Goal: Transaction & Acquisition: Purchase product/service

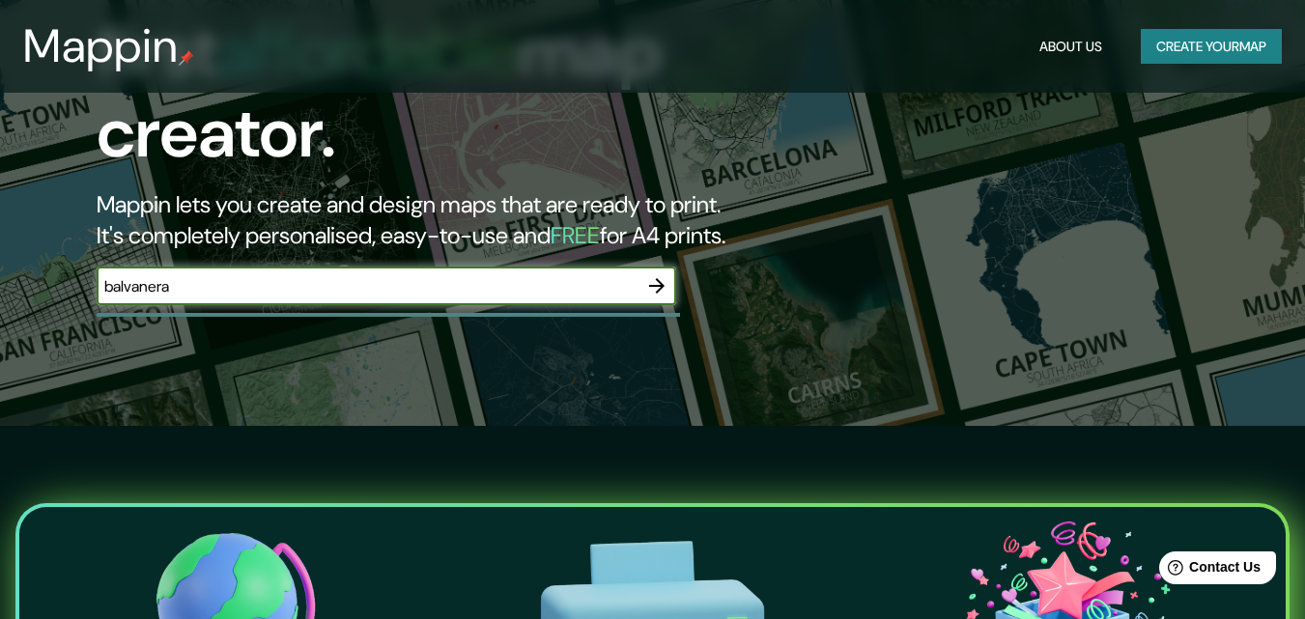
type input "balvanera"
click at [659, 274] on icon "button" at bounding box center [656, 285] width 23 height 23
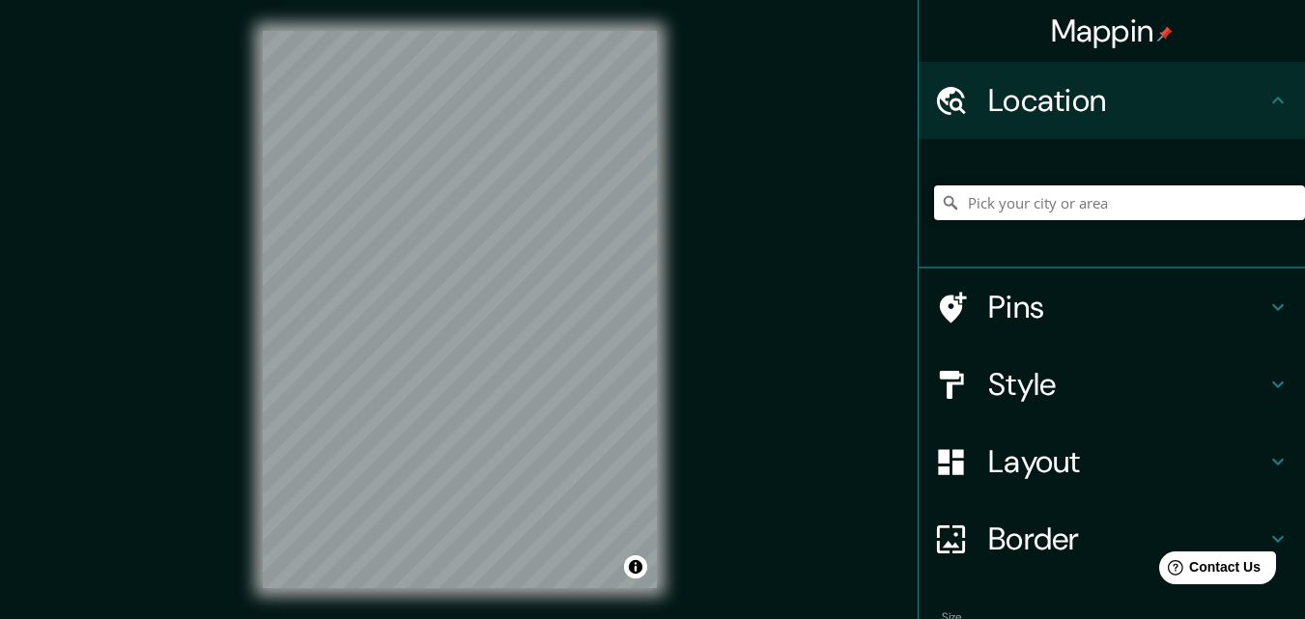
click at [1106, 208] on input "Pick your city or area" at bounding box center [1119, 202] width 371 height 35
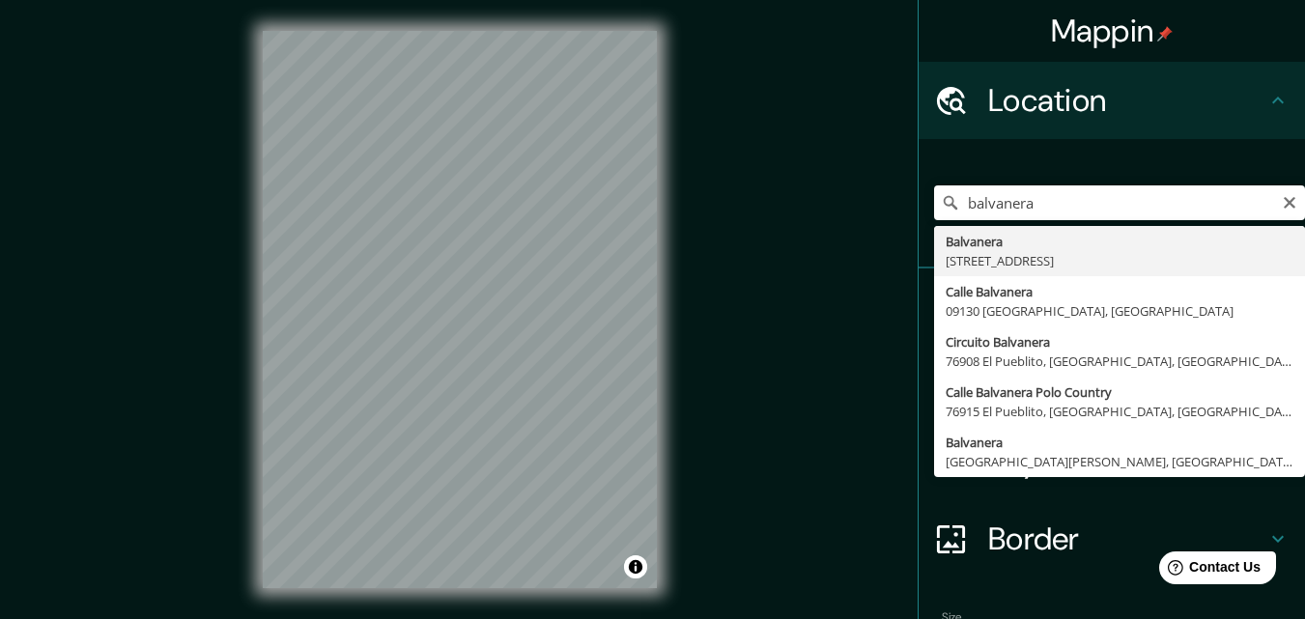
type input "[STREET_ADDRESS]"
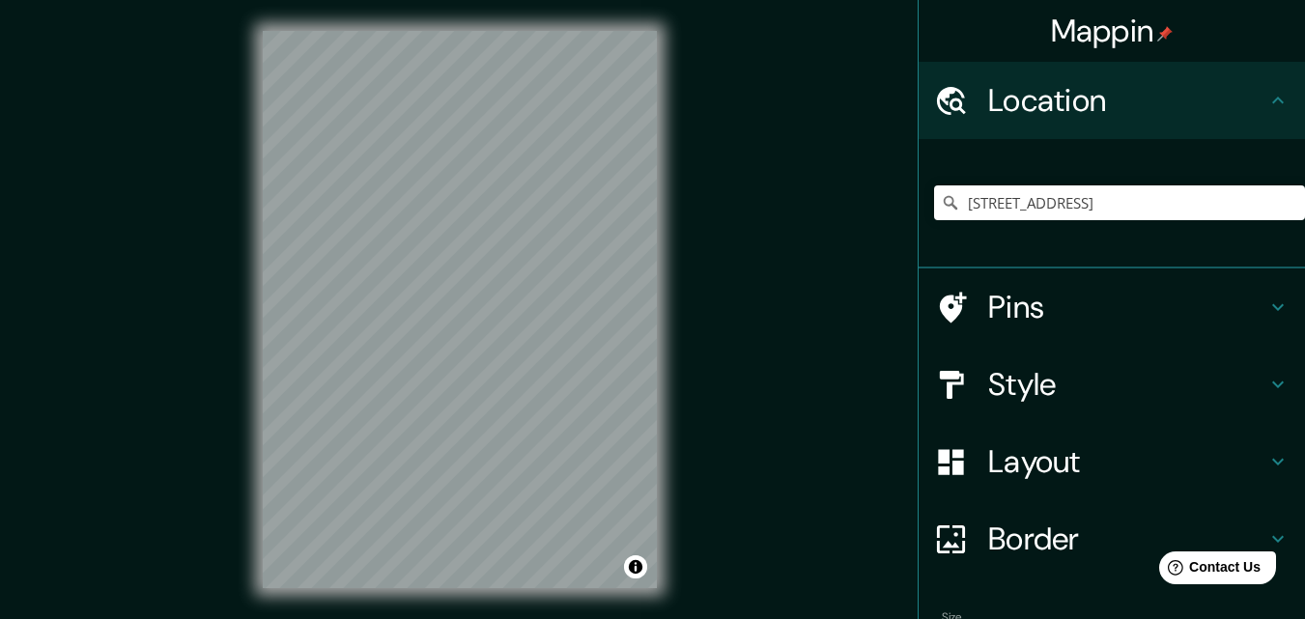
click at [1050, 408] on div "Style" at bounding box center [1112, 384] width 386 height 77
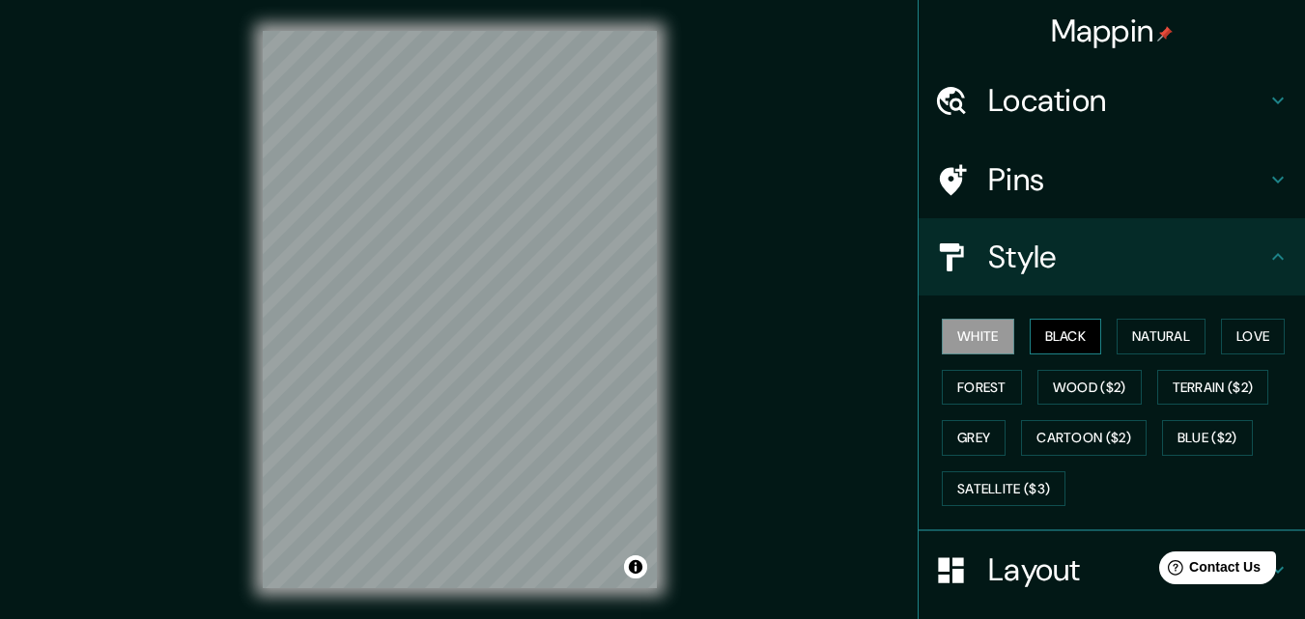
click at [1033, 335] on button "Black" at bounding box center [1066, 337] width 72 height 36
click at [742, 408] on div "Mappin Location Balvanera, C1193, Comuna 3, Buenos Aires, Argentina Pins Style …" at bounding box center [652, 325] width 1305 height 650
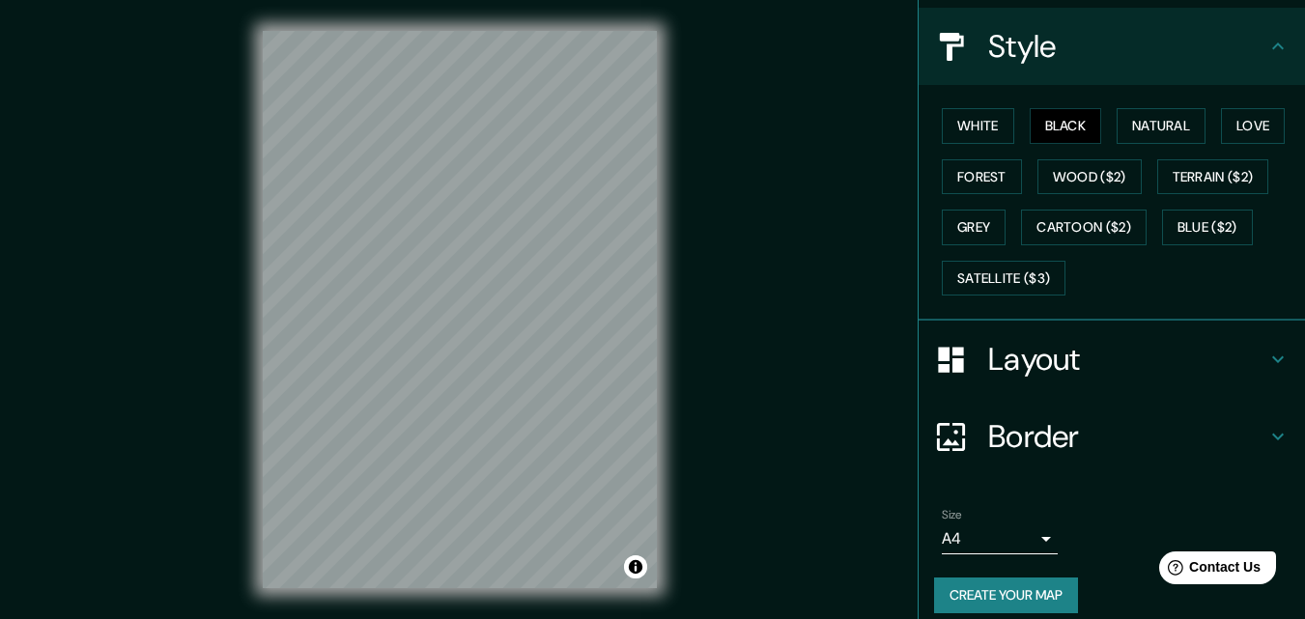
scroll to position [228, 0]
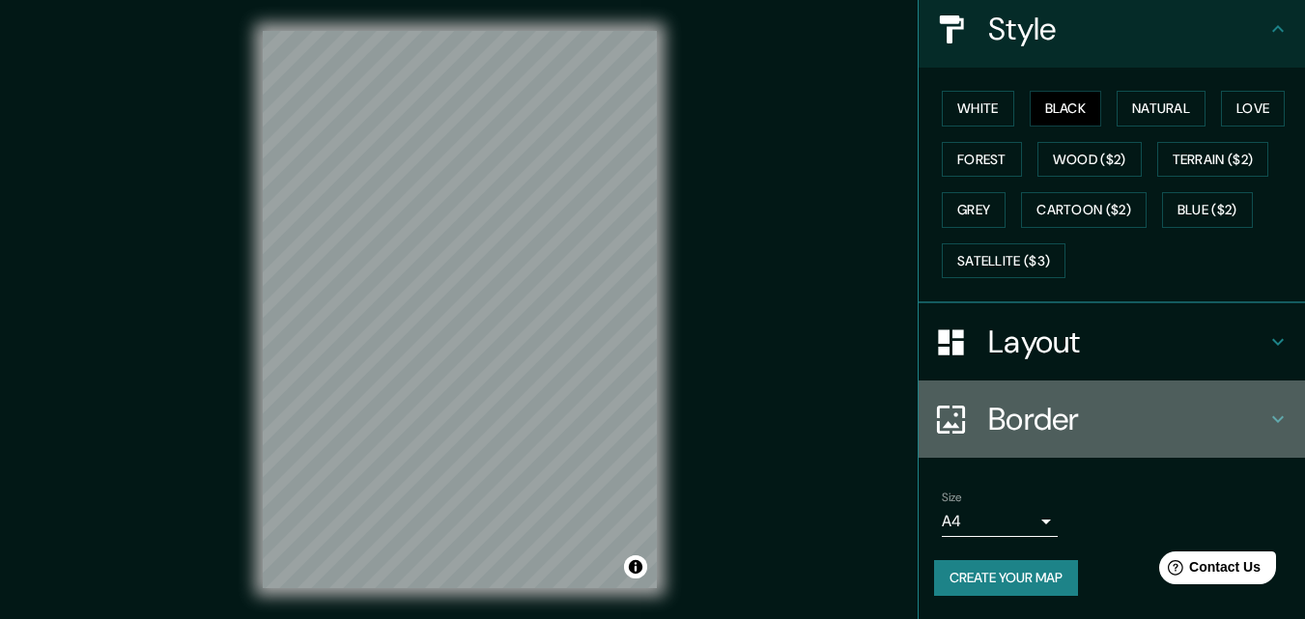
click at [1100, 418] on h4 "Border" at bounding box center [1127, 419] width 278 height 39
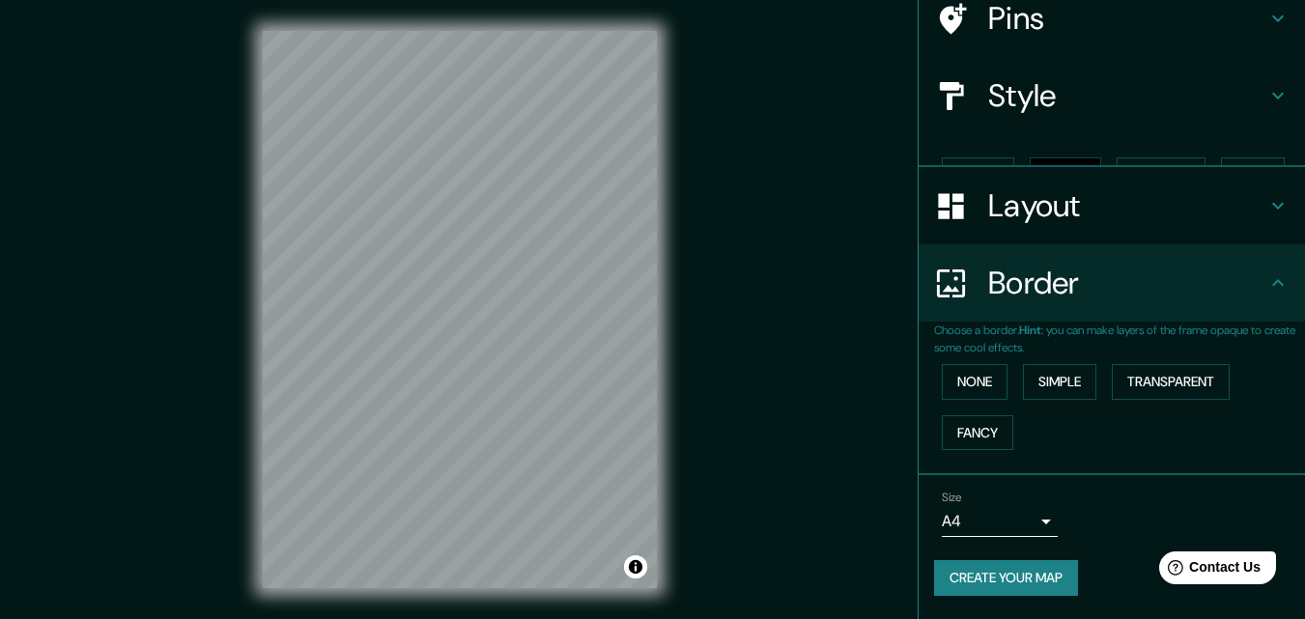
scroll to position [128, 0]
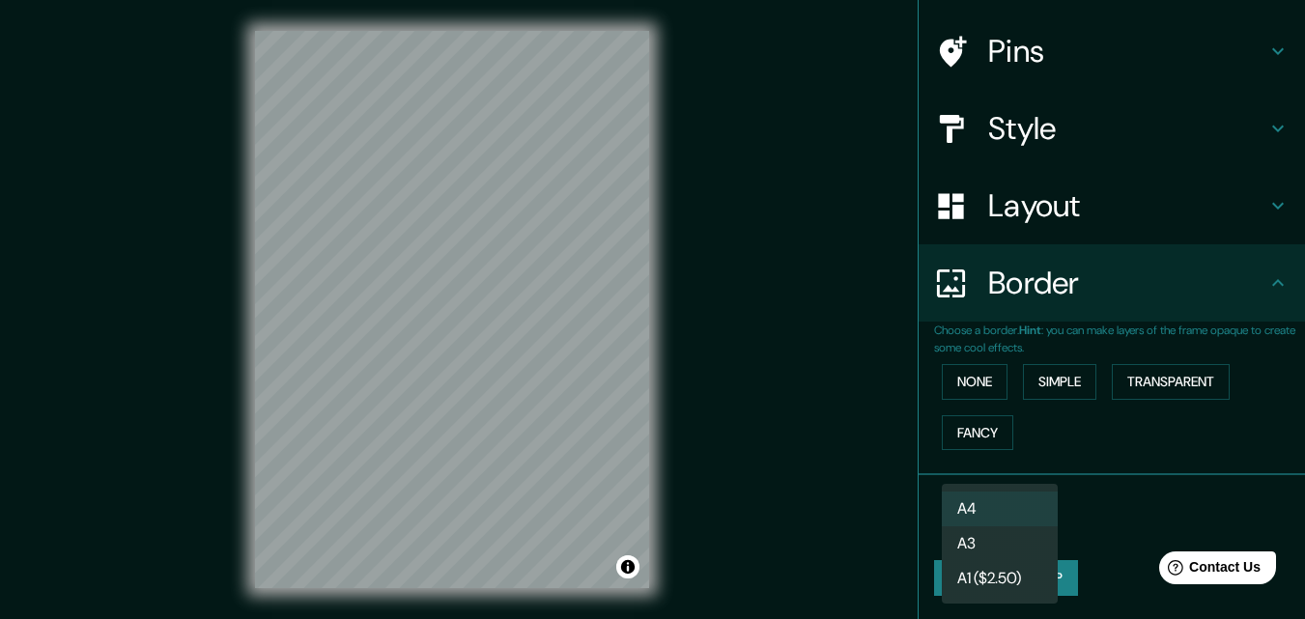
click at [1010, 517] on body "Mappin Location Balvanera, C1193, Comuna 3, Buenos Aires, Argentina Pins Style …" at bounding box center [652, 309] width 1305 height 619
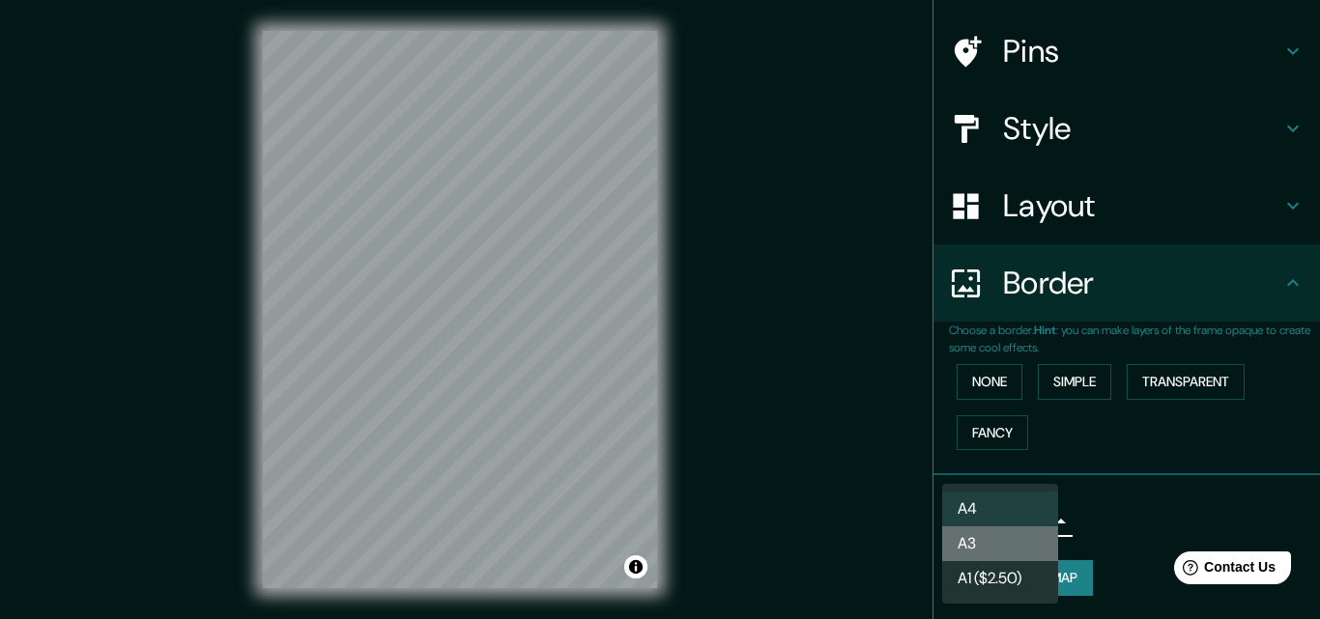
click at [995, 548] on li "A3" at bounding box center [1000, 544] width 116 height 35
type input "a4"
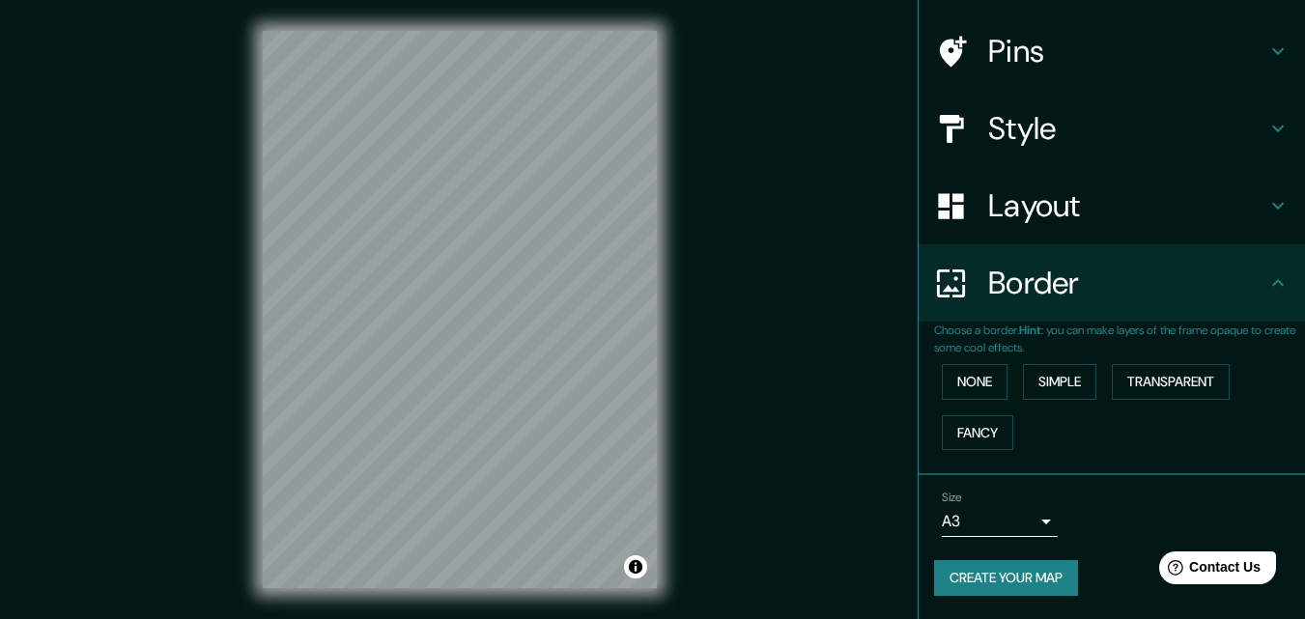
click at [732, 360] on div "Mappin Location Balvanera, C1193, Comuna 3, Buenos Aires, Argentina Pins Style …" at bounding box center [652, 325] width 1305 height 650
click at [982, 388] on button "None" at bounding box center [975, 382] width 66 height 36
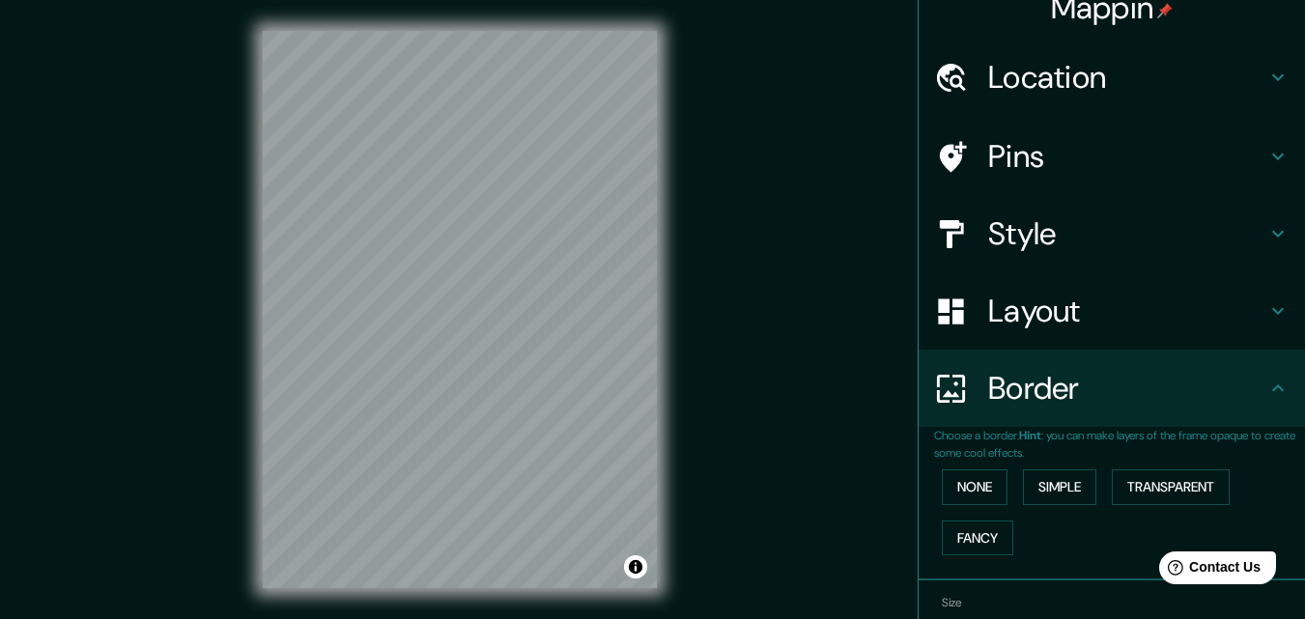
scroll to position [0, 0]
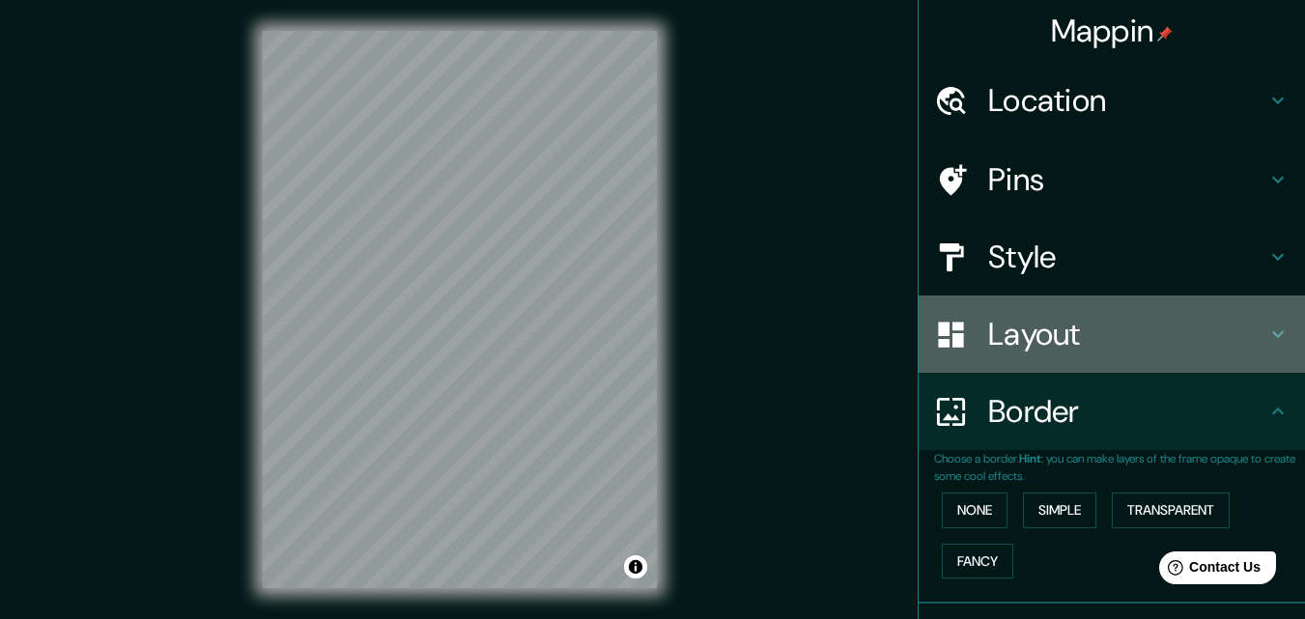
click at [1045, 328] on h4 "Layout" at bounding box center [1127, 334] width 278 height 39
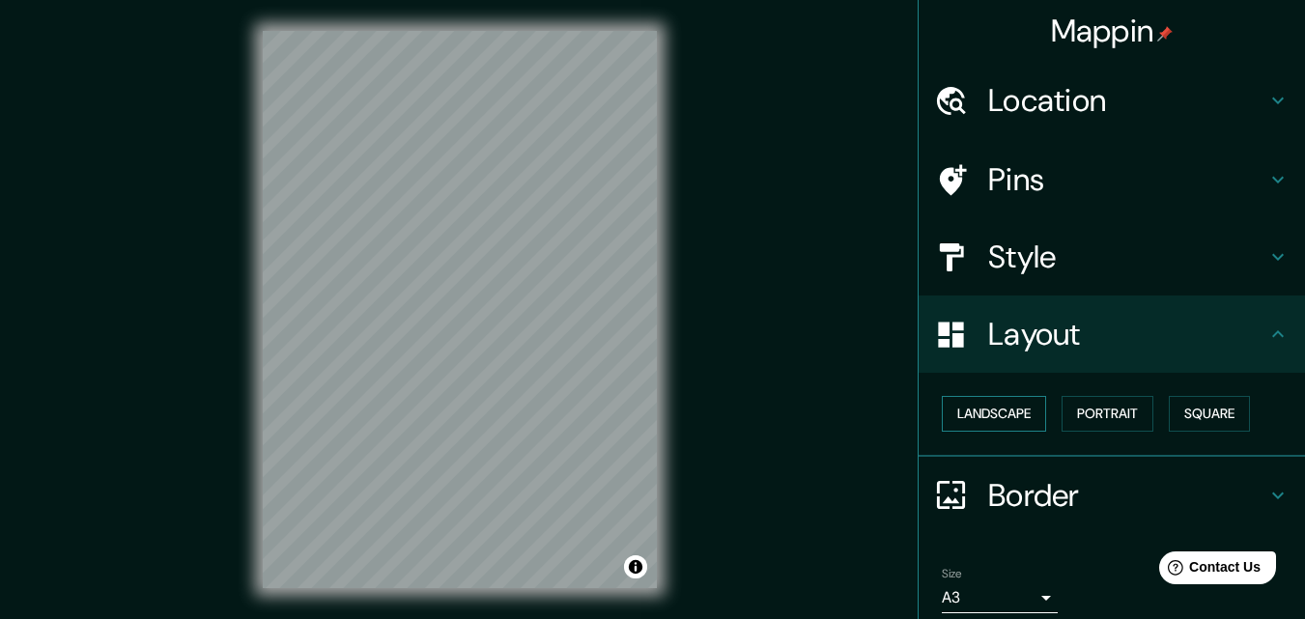
click at [1002, 408] on button "Landscape" at bounding box center [994, 414] width 104 height 36
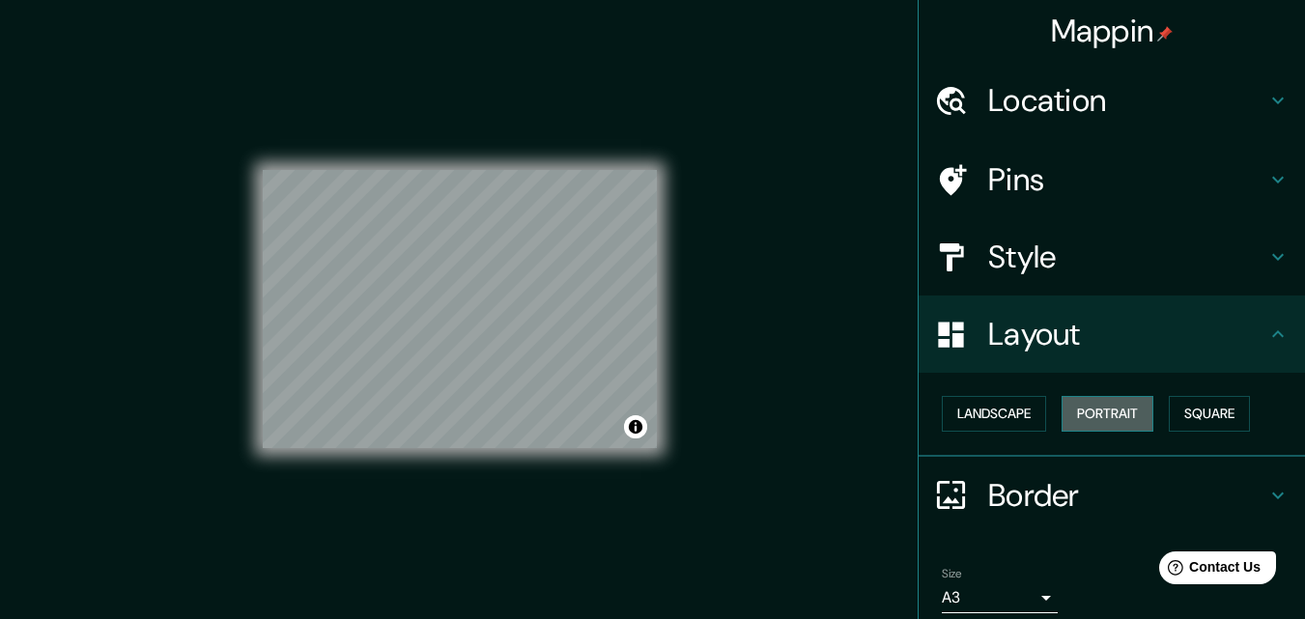
click at [1068, 411] on button "Portrait" at bounding box center [1108, 414] width 92 height 36
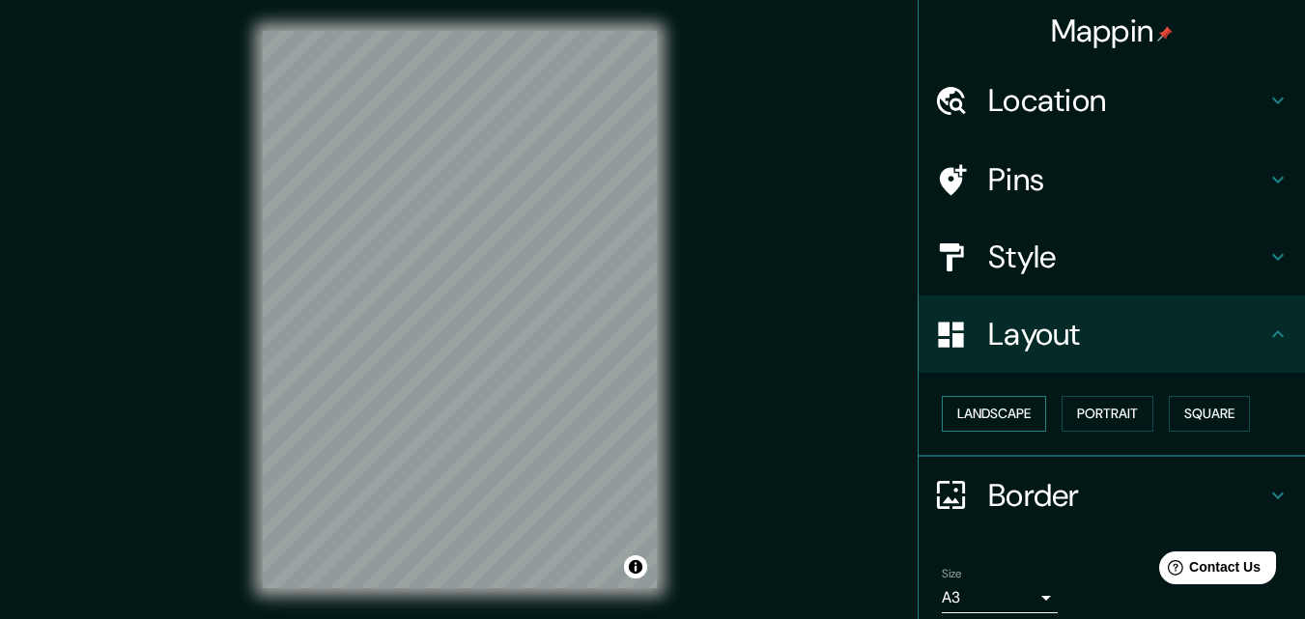
click at [1012, 412] on button "Landscape" at bounding box center [994, 414] width 104 height 36
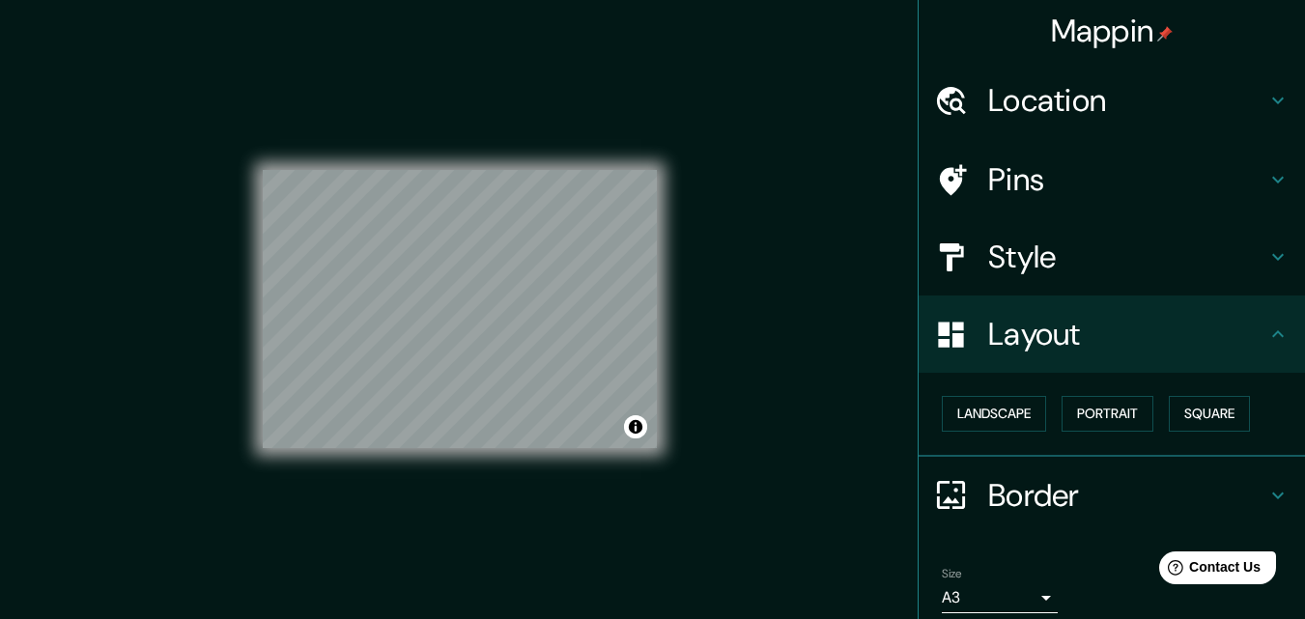
click at [716, 324] on div "Mappin Location Balvanera, C1193, Comuna 3, Buenos Aires, Argentina Pins Style …" at bounding box center [652, 325] width 1305 height 650
click at [659, 286] on div "© Mapbox © OpenStreetMap Improve this map" at bounding box center [460, 309] width 456 height 619
click at [637, 436] on button "Toggle attribution" at bounding box center [635, 426] width 23 height 23
click at [636, 436] on button "Toggle attribution" at bounding box center [635, 426] width 23 height 23
click at [220, 306] on div "Mappin Location Balvanera, C1193, Comuna 3, Buenos Aires, Argentina Pins Style …" at bounding box center [652, 325] width 1305 height 650
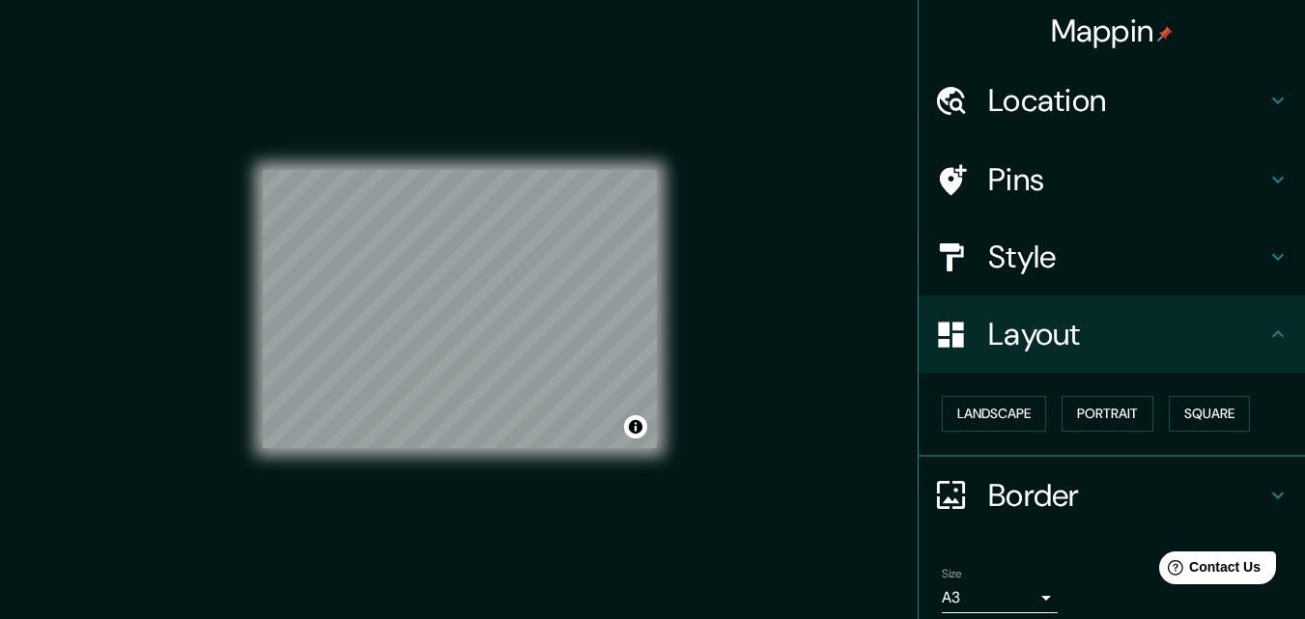
click at [1040, 271] on h4 "Style" at bounding box center [1127, 257] width 278 height 39
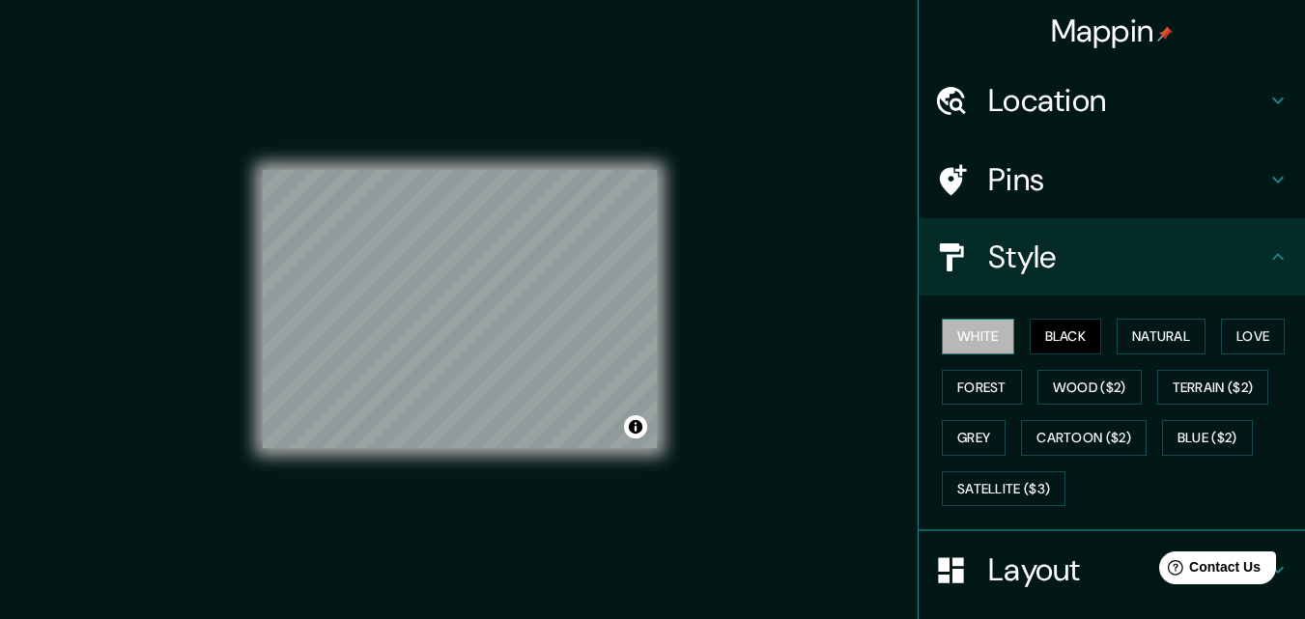
click at [954, 340] on button "White" at bounding box center [978, 337] width 72 height 36
click at [1040, 347] on button "Black" at bounding box center [1066, 337] width 72 height 36
click at [1102, 332] on div "White Black Natural Love Forest Wood ($2) Terrain ($2) Grey Cartoon ($2) Blue (…" at bounding box center [1119, 412] width 371 height 203
click at [1122, 333] on button "Natural" at bounding box center [1161, 337] width 89 height 36
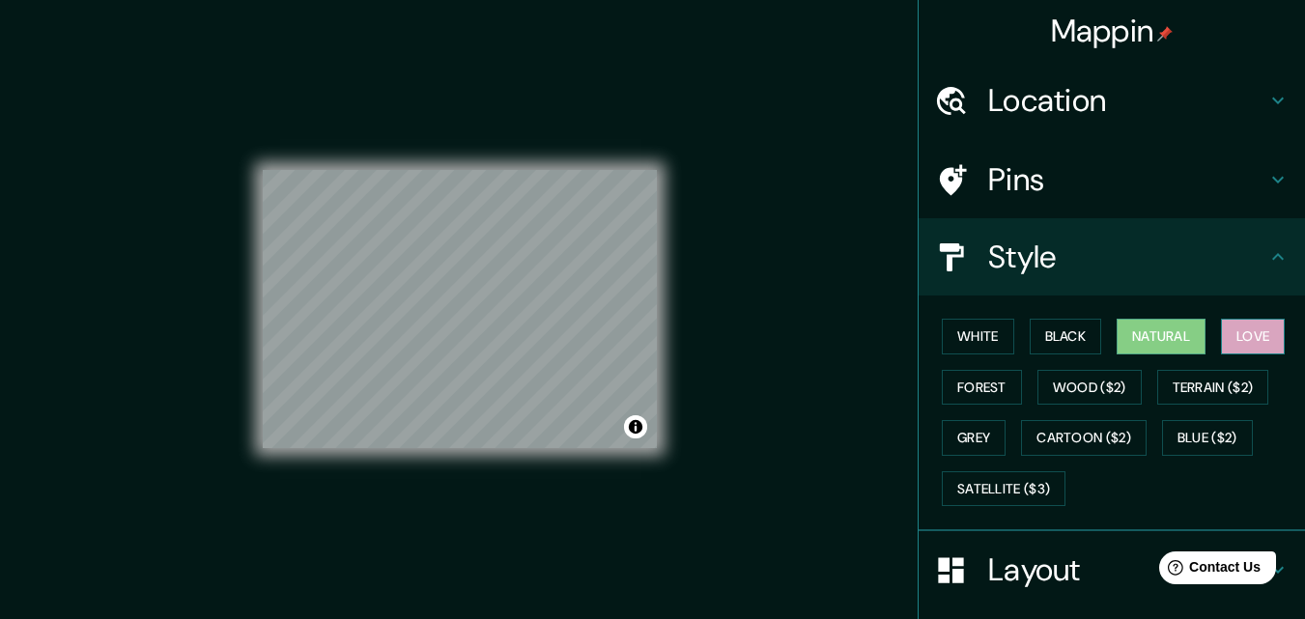
click at [1221, 344] on button "Love" at bounding box center [1253, 337] width 64 height 36
click at [1037, 328] on button "Black" at bounding box center [1066, 337] width 72 height 36
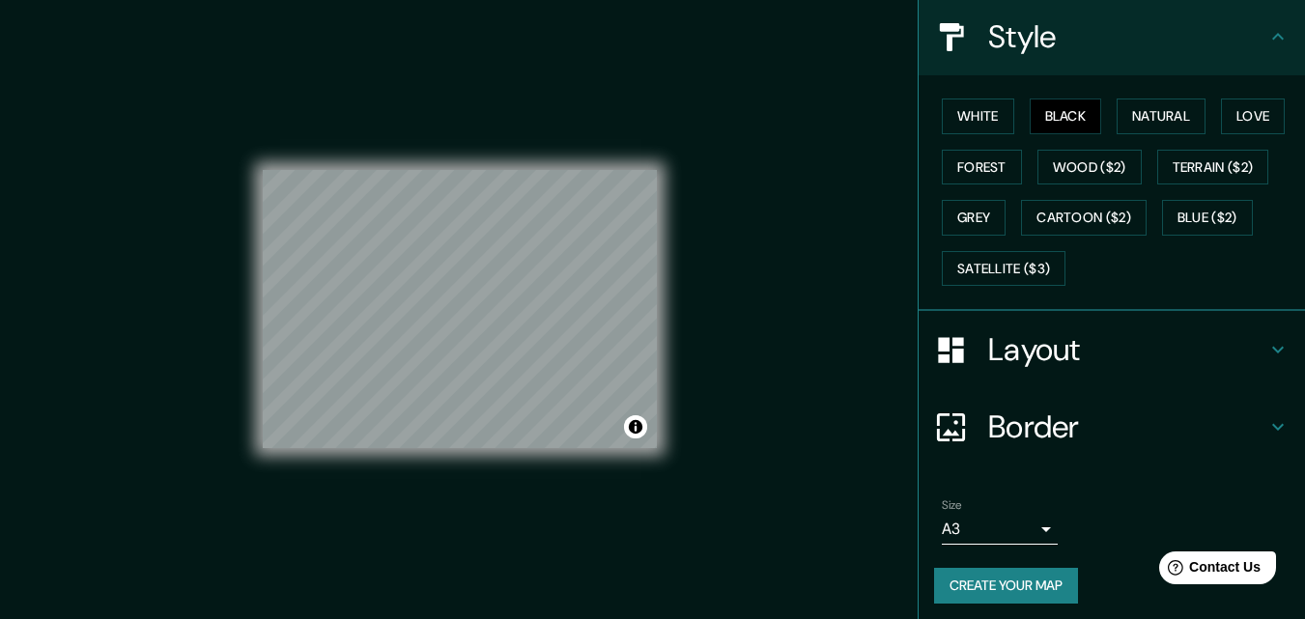
scroll to position [228, 0]
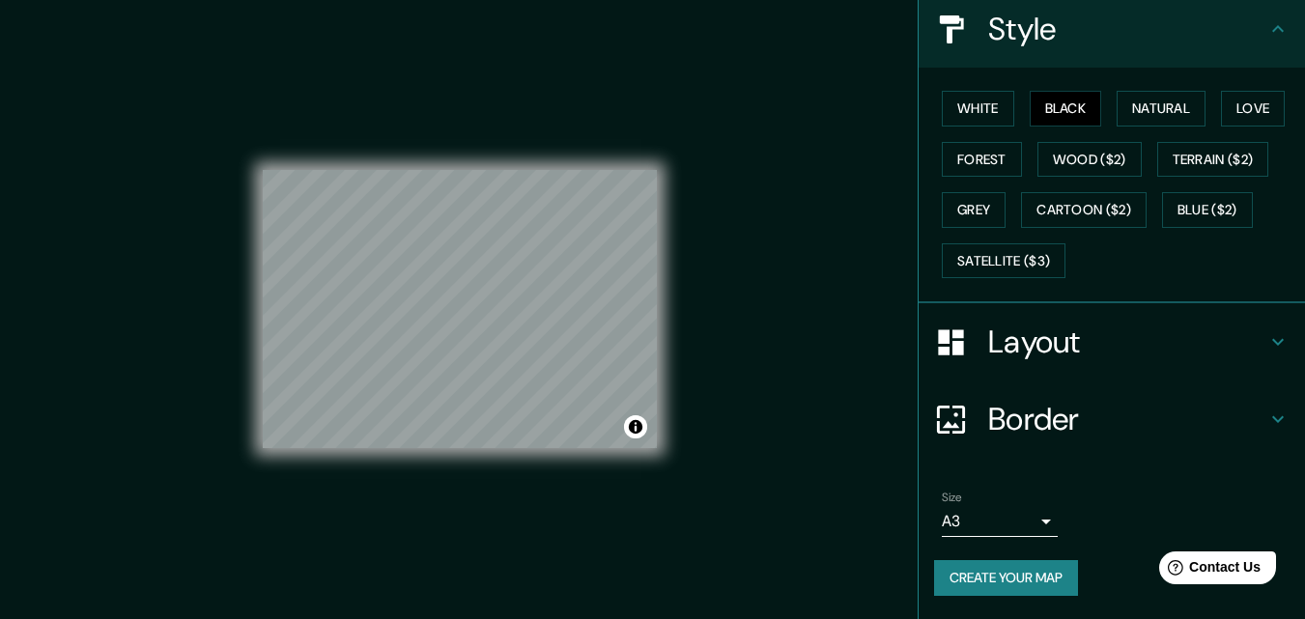
click at [1017, 351] on h4 "Layout" at bounding box center [1127, 342] width 278 height 39
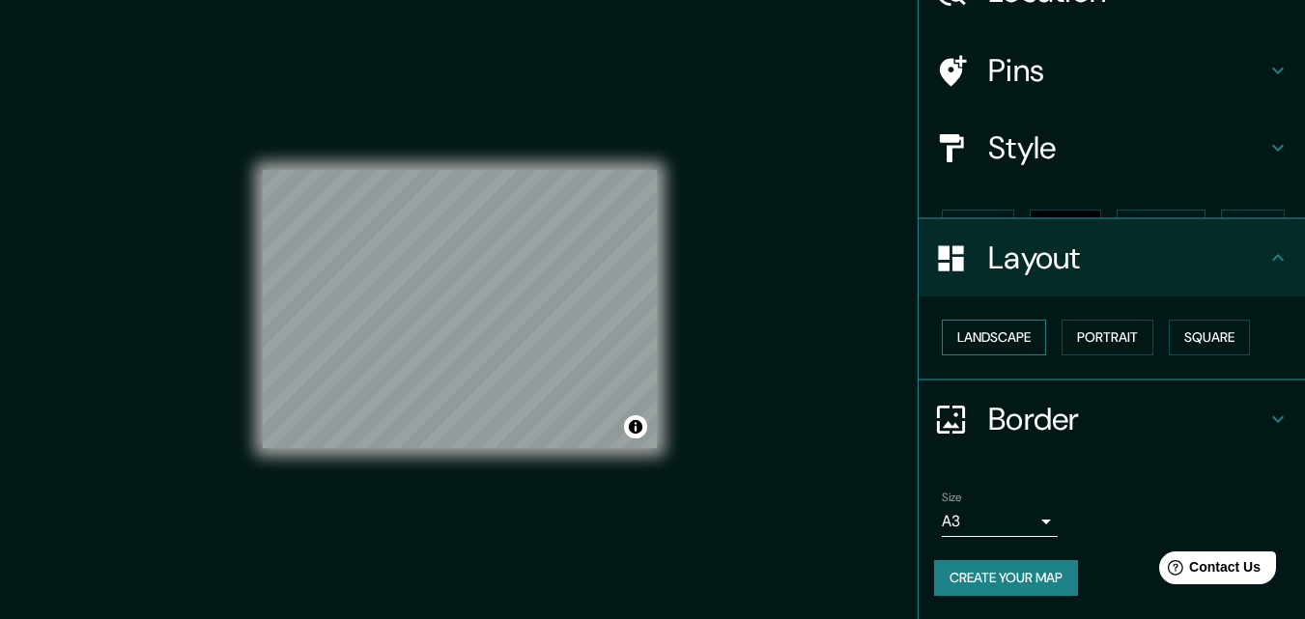
scroll to position [75, 0]
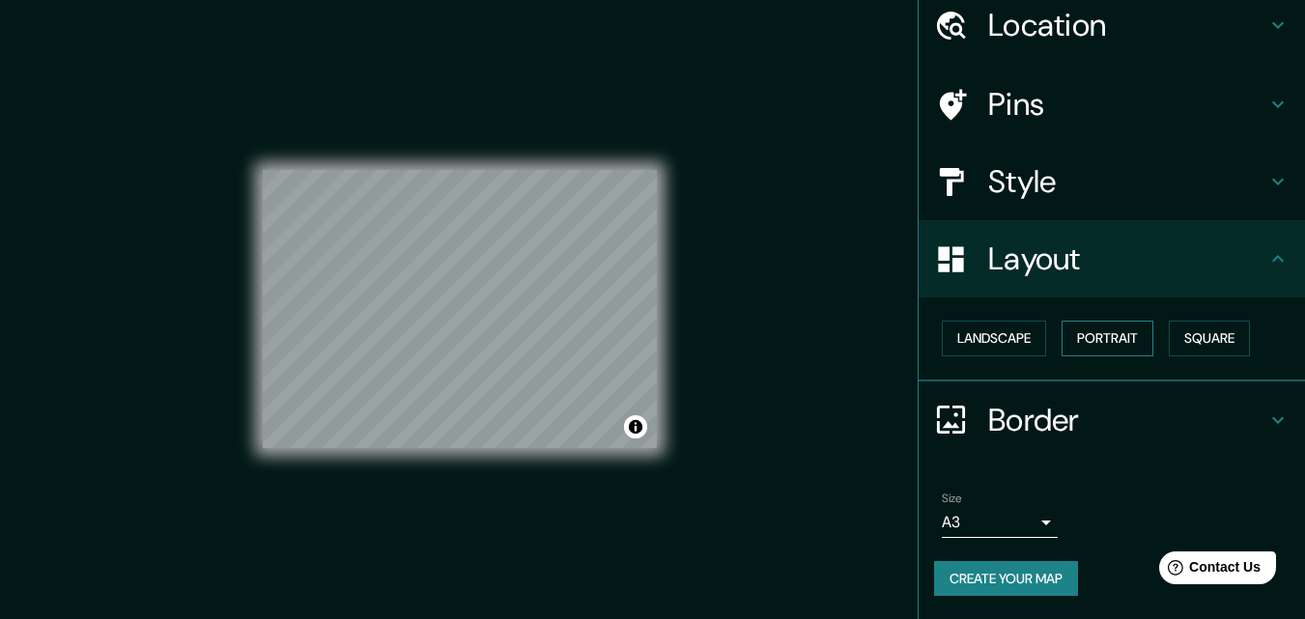
click at [1077, 345] on button "Portrait" at bounding box center [1108, 339] width 92 height 36
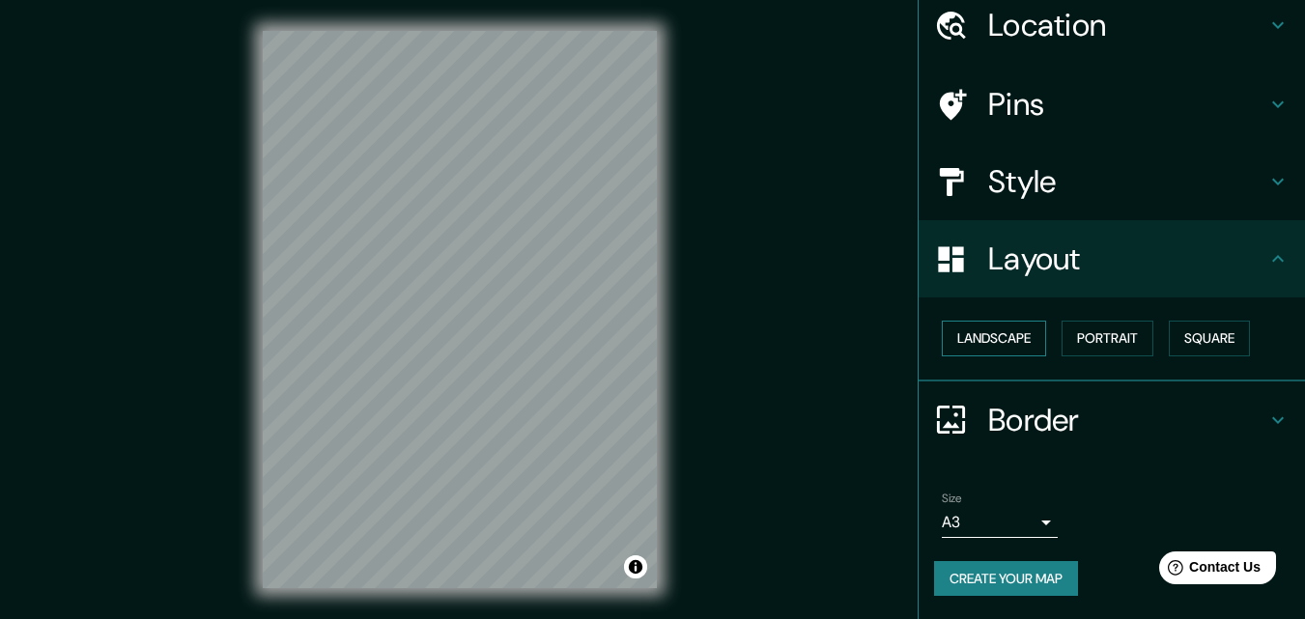
click at [1011, 339] on button "Landscape" at bounding box center [994, 339] width 104 height 36
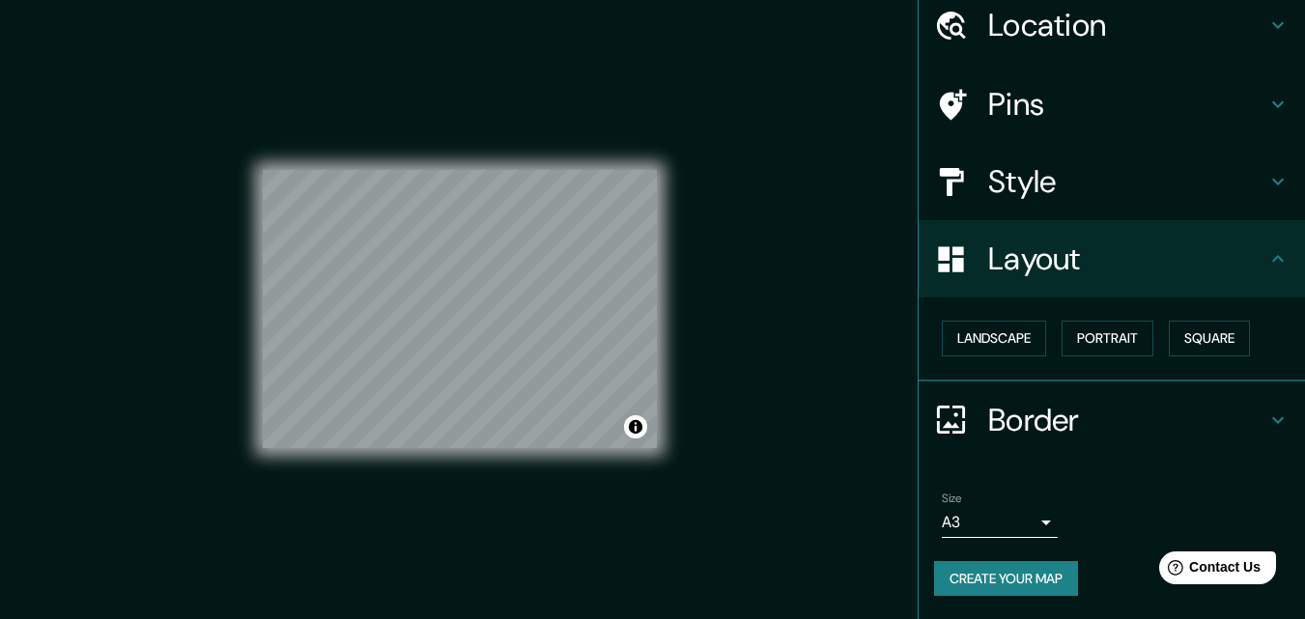
scroll to position [31, 0]
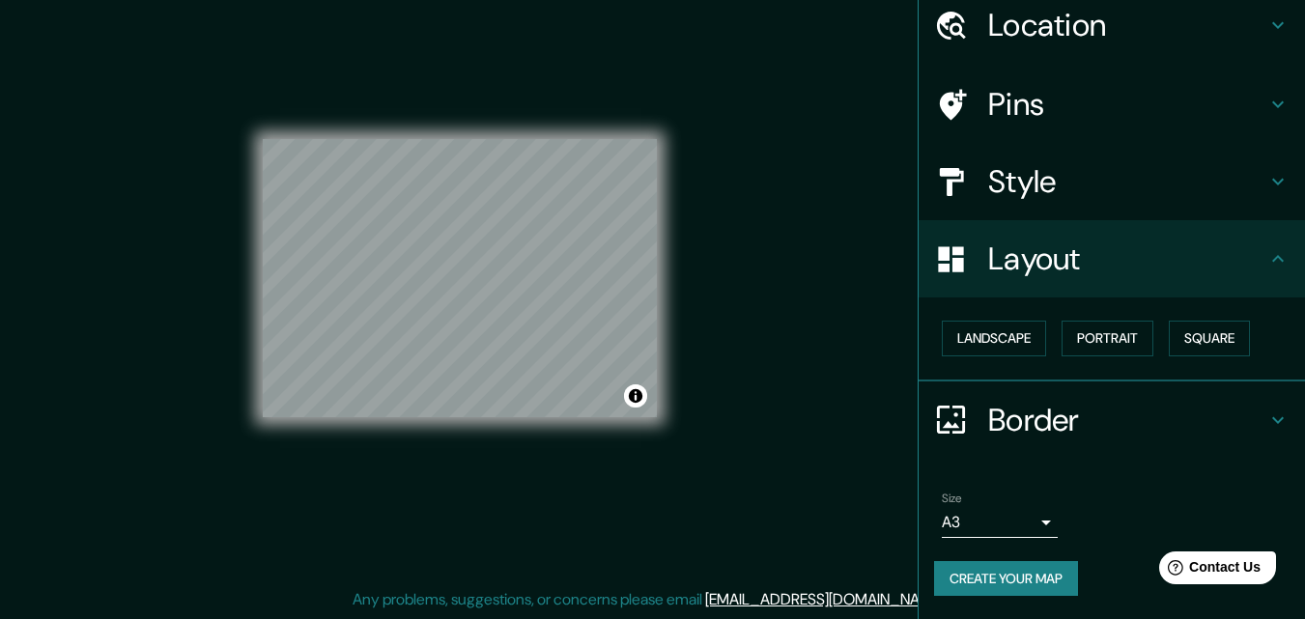
click at [1018, 587] on button "Create your map" at bounding box center [1006, 579] width 144 height 36
click at [1033, 577] on button "Create your map" at bounding box center [1006, 579] width 144 height 36
click at [950, 589] on button "Create your map" at bounding box center [1006, 579] width 144 height 36
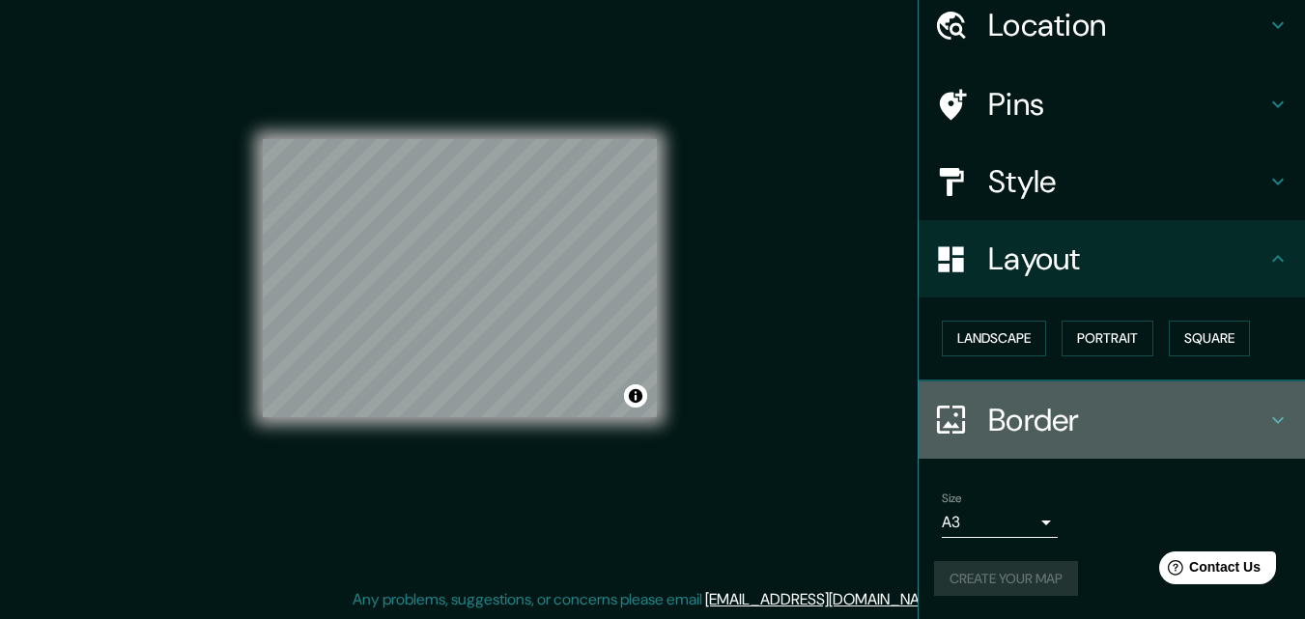
click at [1010, 418] on h4 "Border" at bounding box center [1127, 420] width 278 height 39
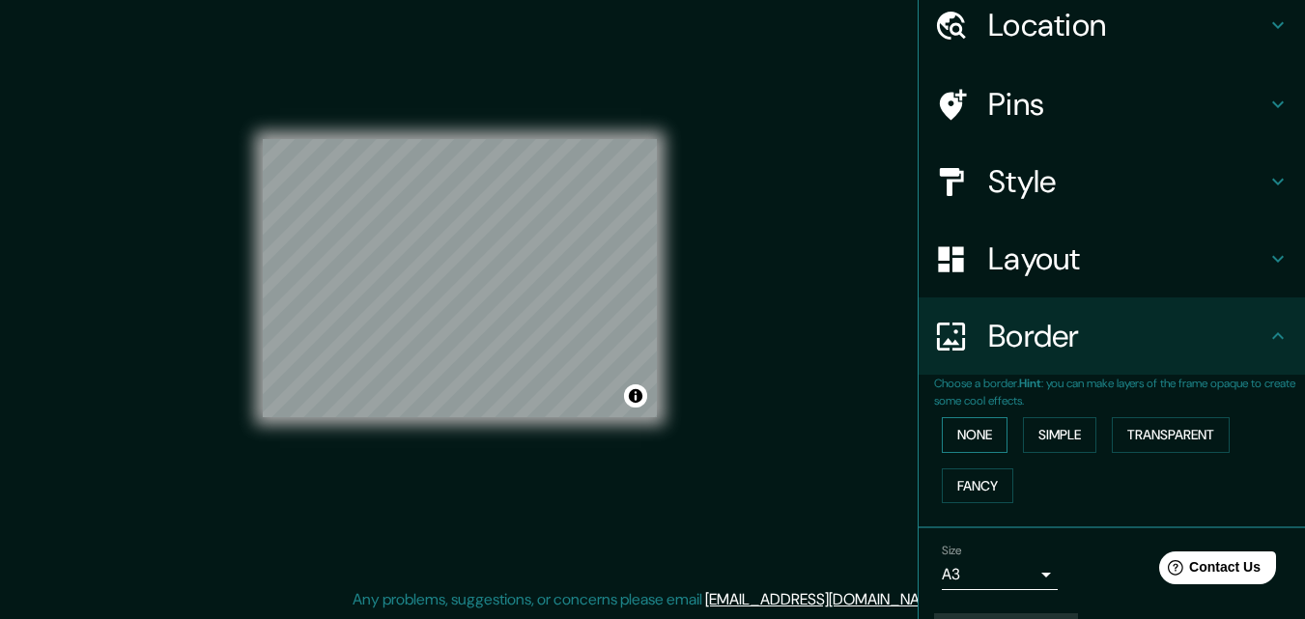
click at [973, 430] on button "None" at bounding box center [975, 435] width 66 height 36
click at [1111, 344] on h4 "Border" at bounding box center [1127, 336] width 278 height 39
click at [1071, 439] on button "Simple" at bounding box center [1059, 435] width 73 height 36
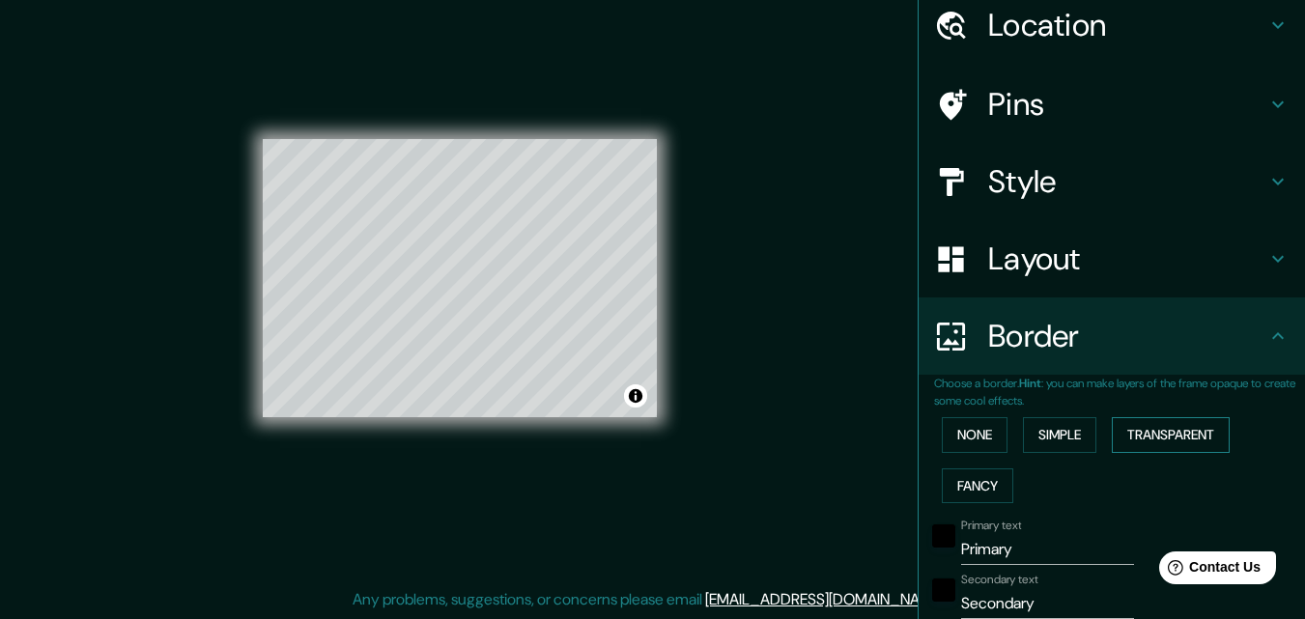
click at [1150, 438] on button "Transparent" at bounding box center [1171, 435] width 118 height 36
click at [979, 481] on button "Fancy" at bounding box center [977, 487] width 71 height 36
click at [967, 452] on button "None" at bounding box center [975, 435] width 66 height 36
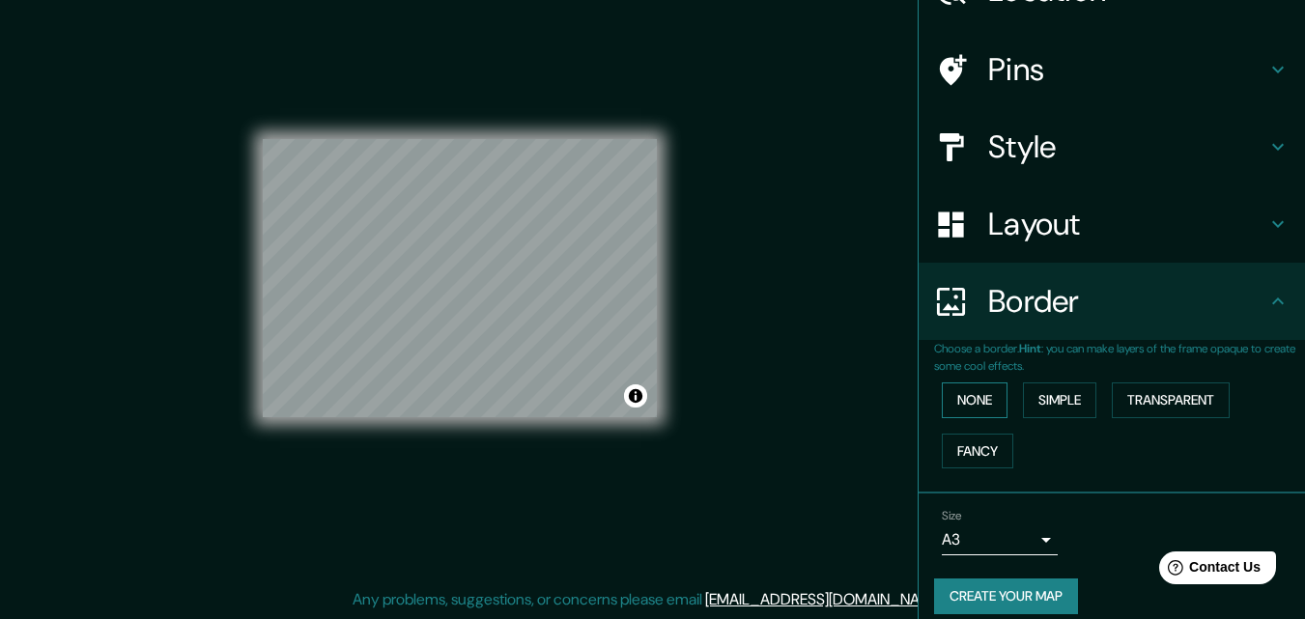
scroll to position [128, 0]
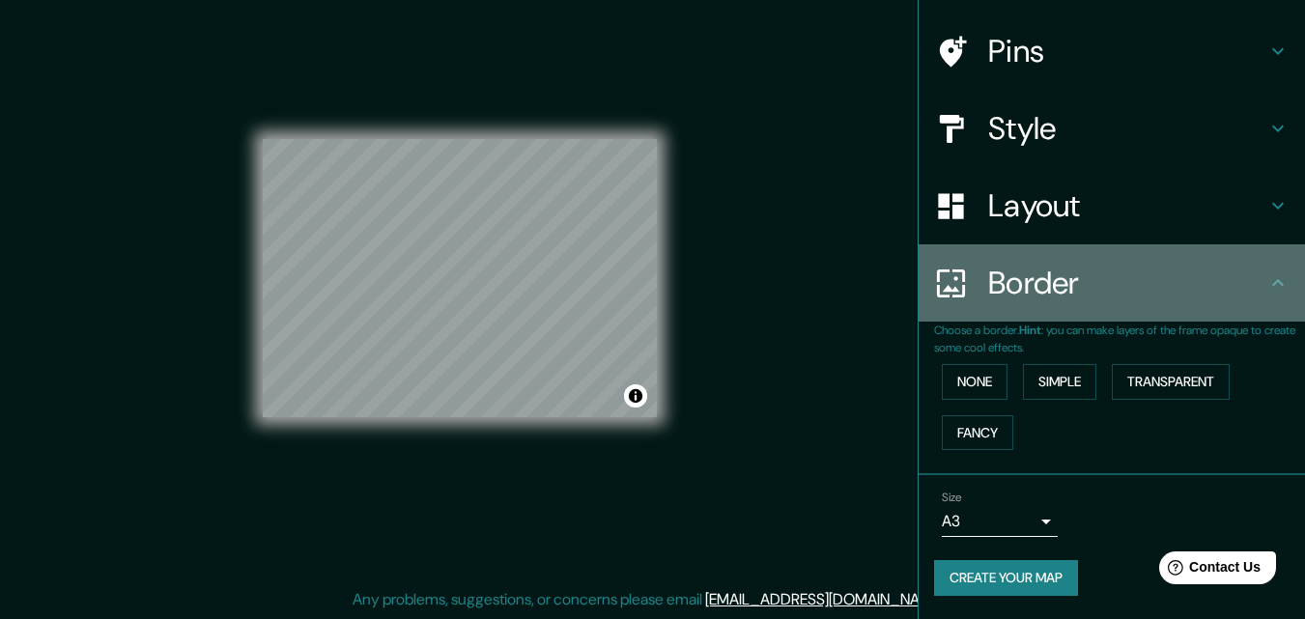
click at [1125, 267] on h4 "Border" at bounding box center [1127, 283] width 278 height 39
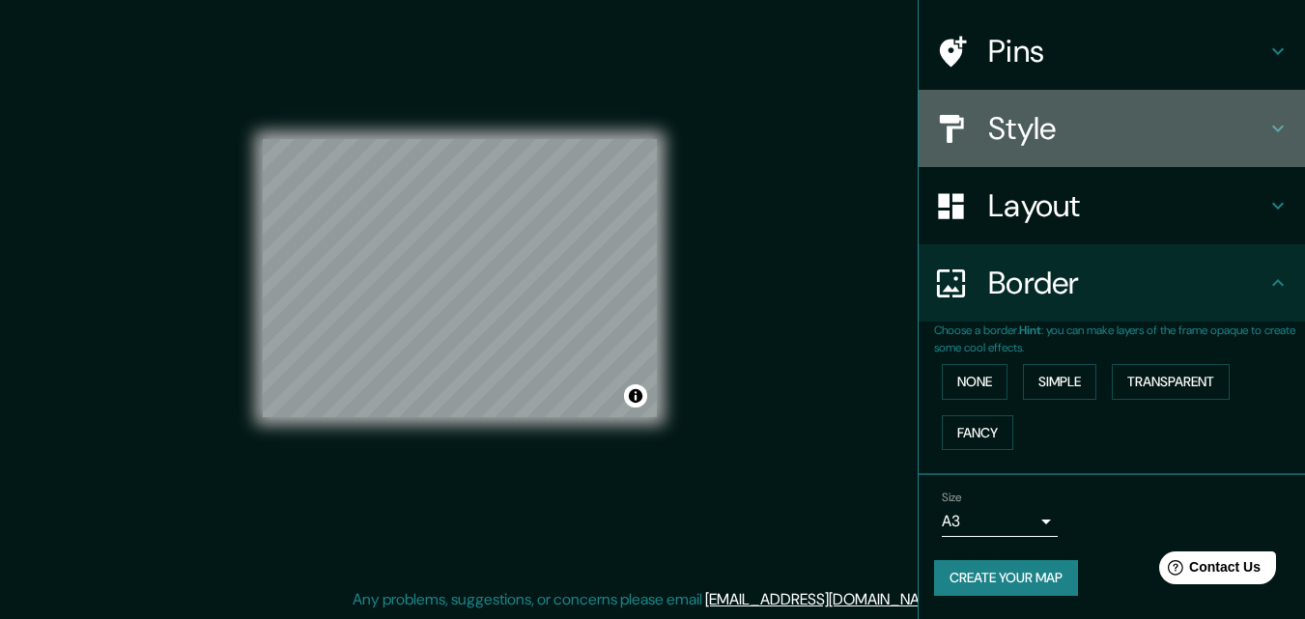
click at [1105, 128] on h4 "Style" at bounding box center [1127, 128] width 278 height 39
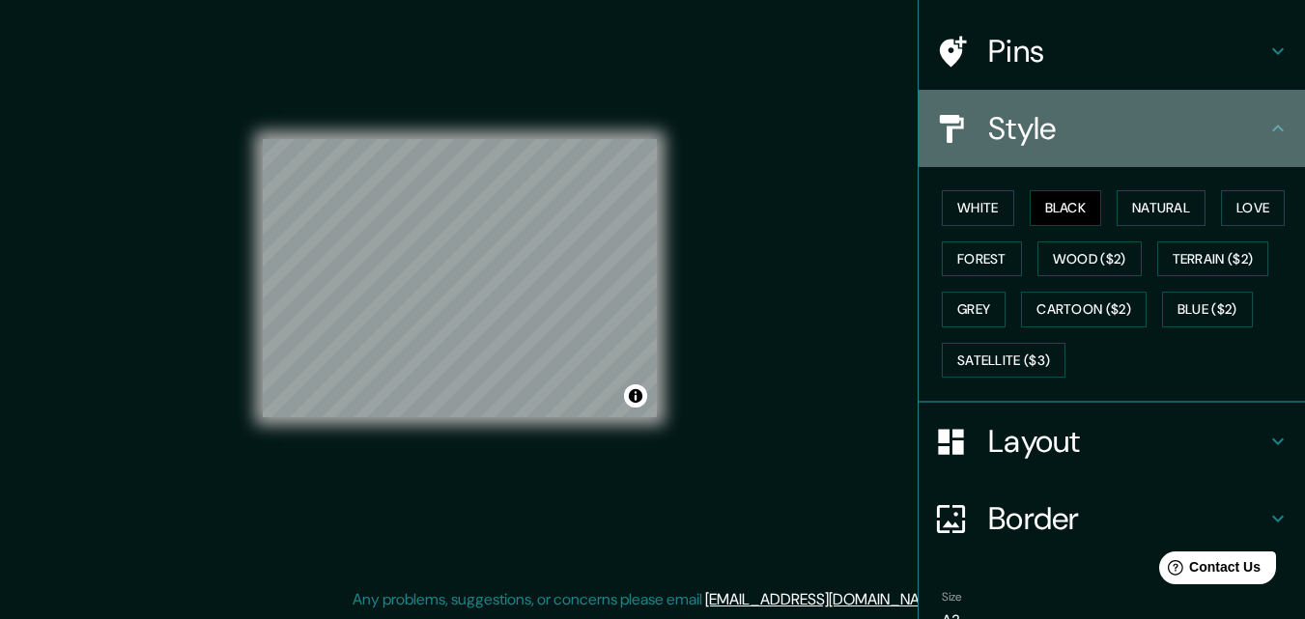
click at [1100, 129] on h4 "Style" at bounding box center [1127, 128] width 278 height 39
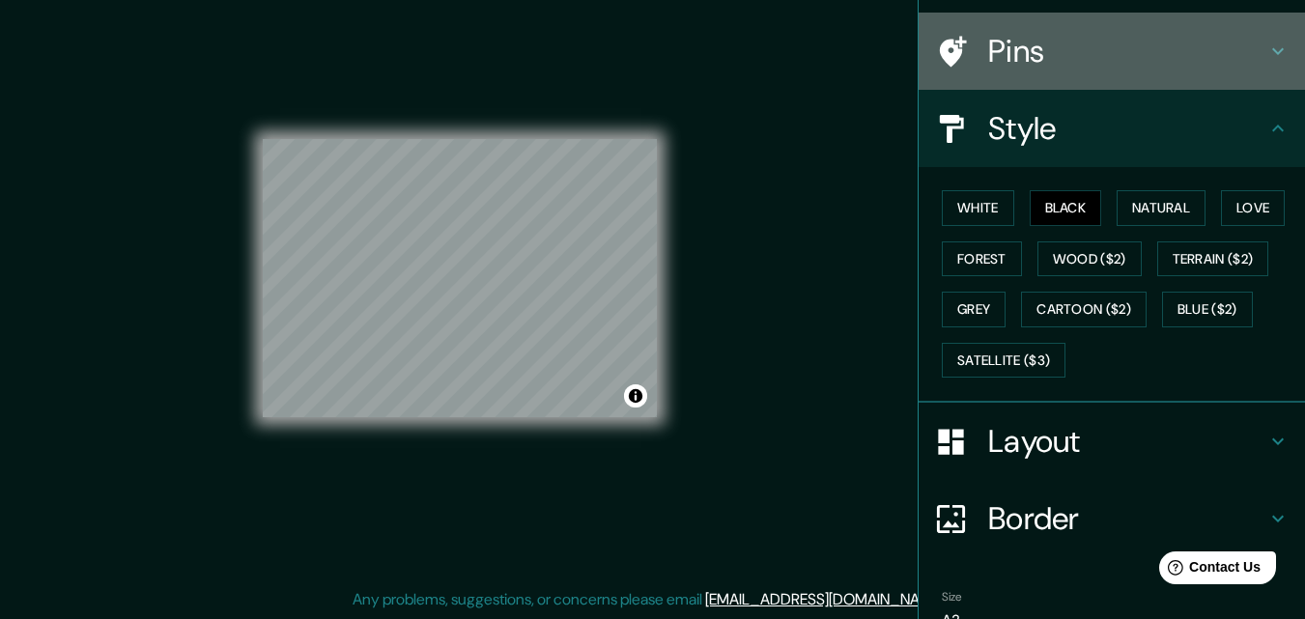
click at [1081, 34] on div "Pins" at bounding box center [1112, 51] width 386 height 77
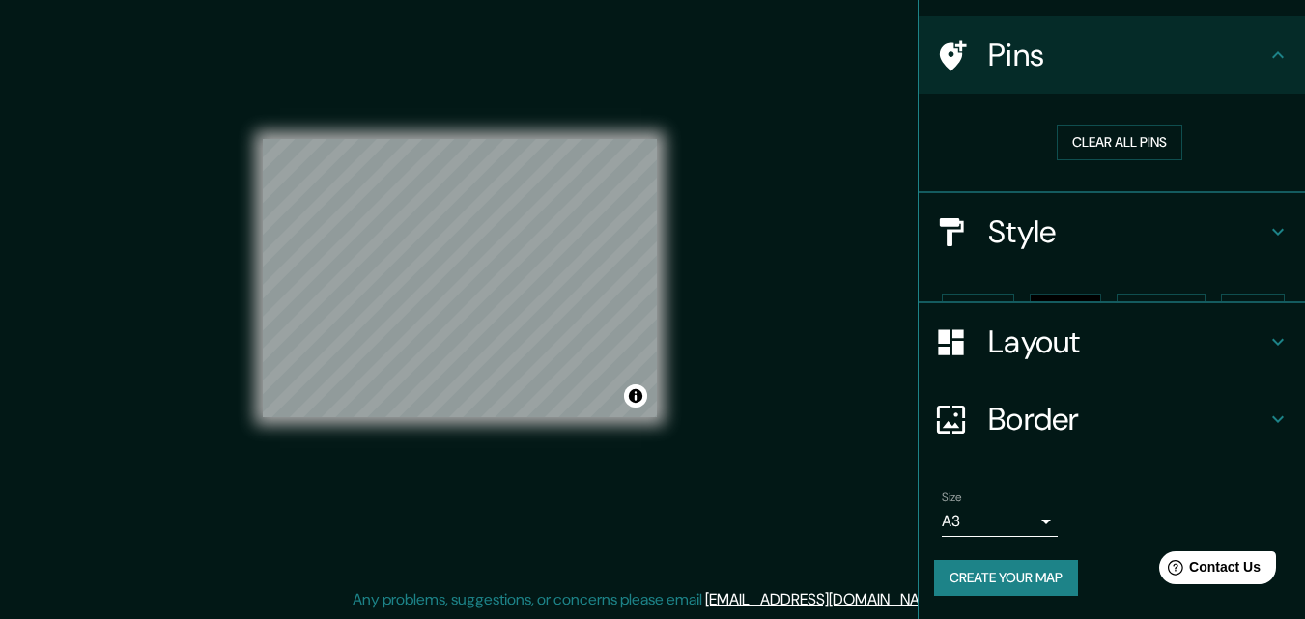
scroll to position [91, 0]
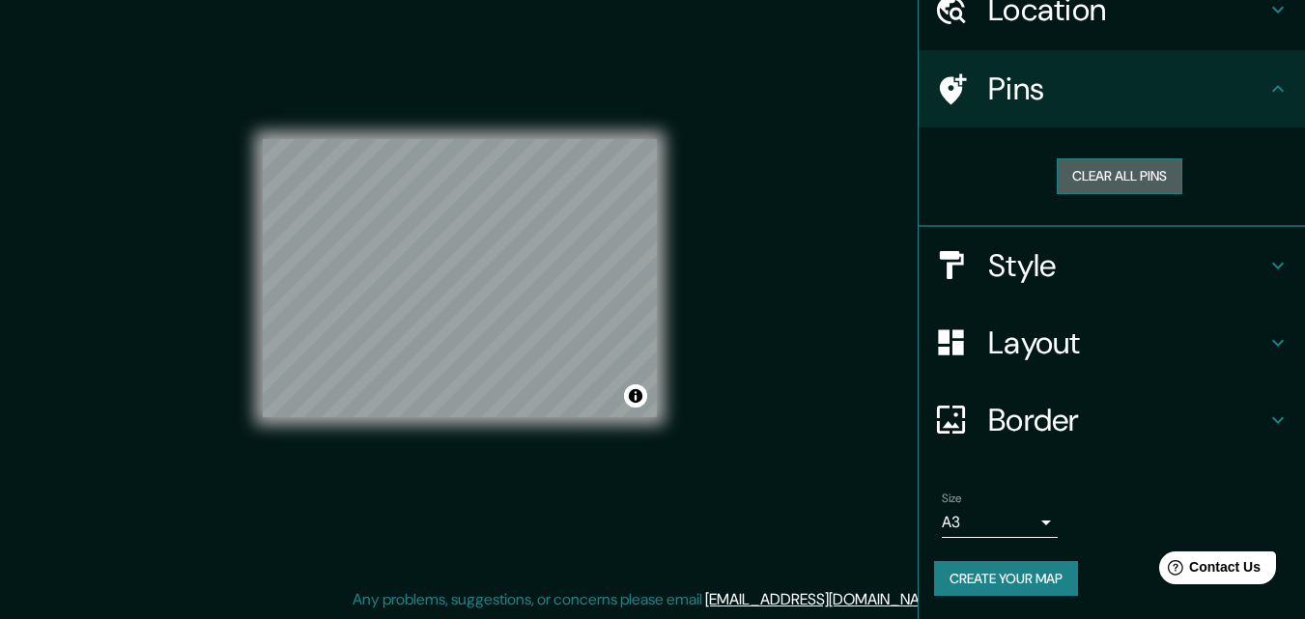
click at [1078, 168] on button "Clear all pins" at bounding box center [1120, 176] width 126 height 36
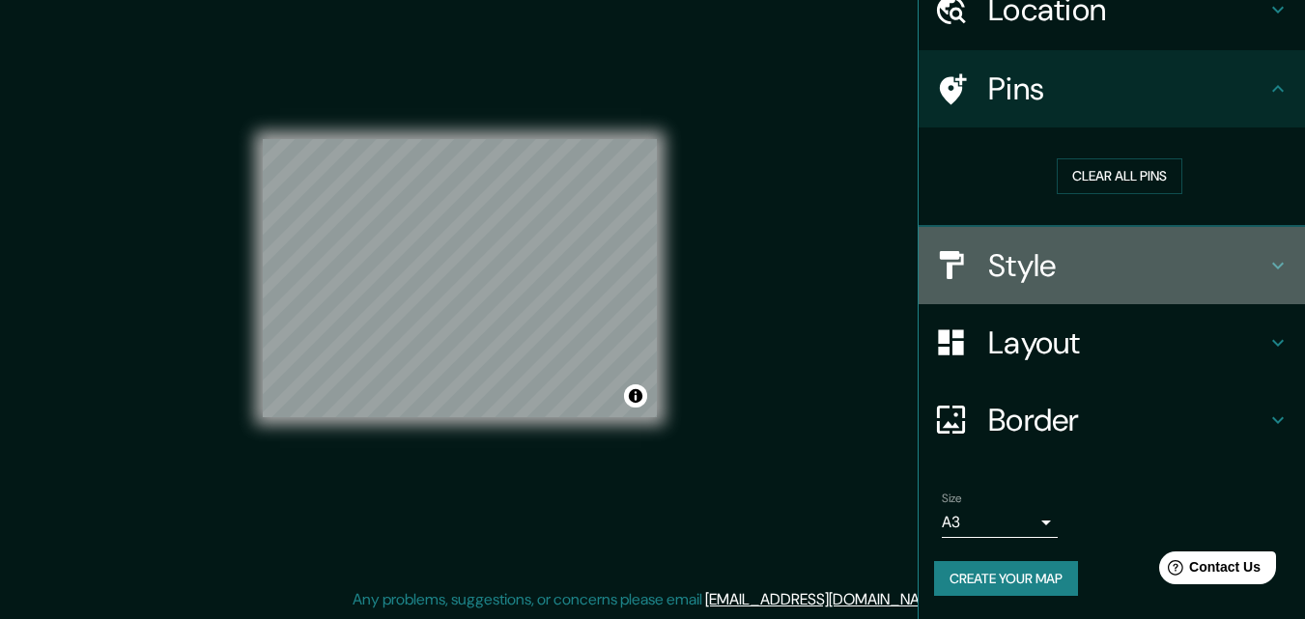
click at [1049, 258] on h4 "Style" at bounding box center [1127, 265] width 278 height 39
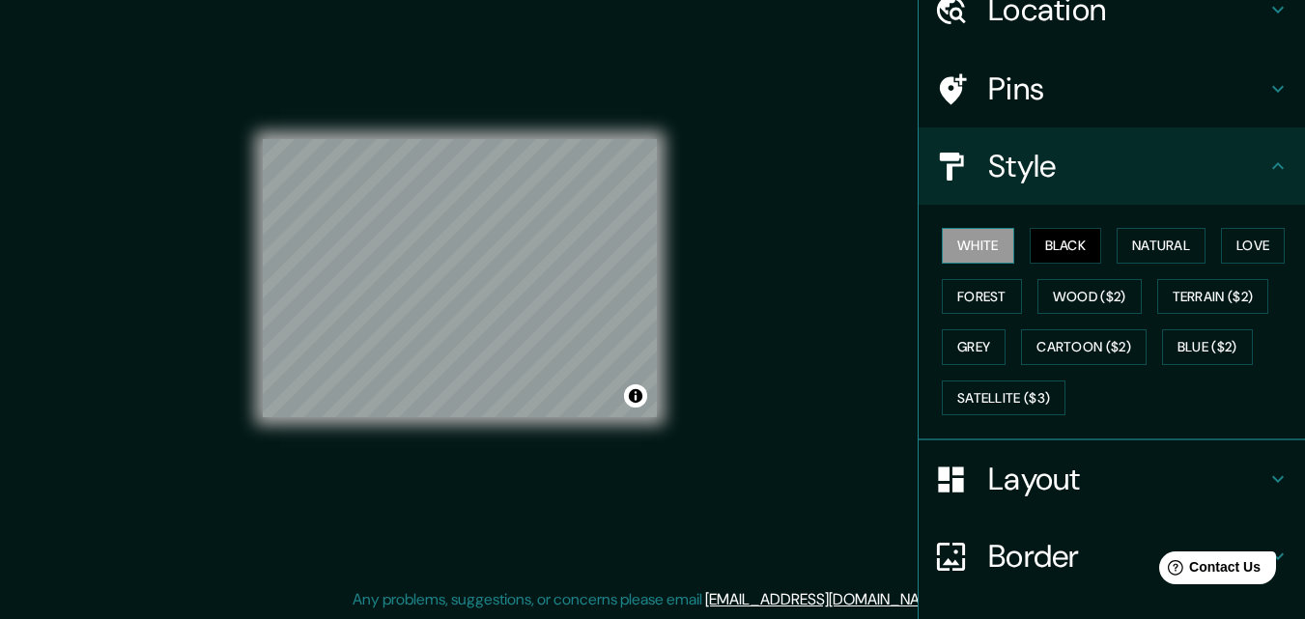
click at [979, 242] on button "White" at bounding box center [978, 246] width 72 height 36
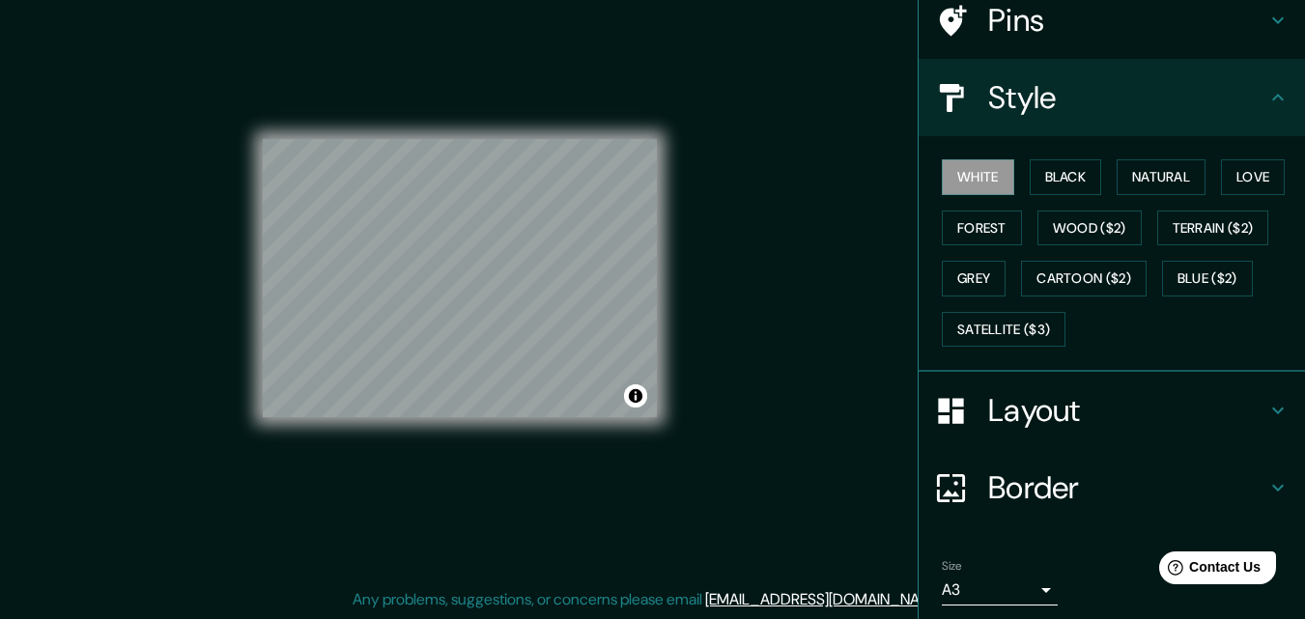
scroll to position [228, 0]
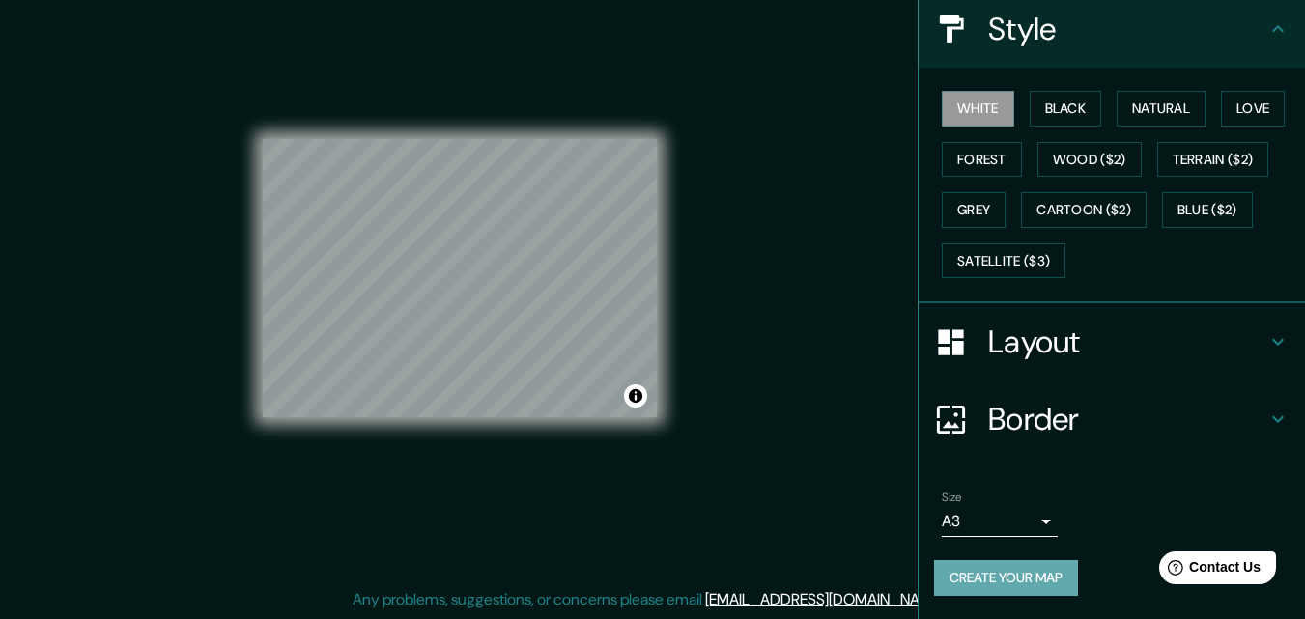
click at [990, 578] on button "Create your map" at bounding box center [1006, 578] width 144 height 36
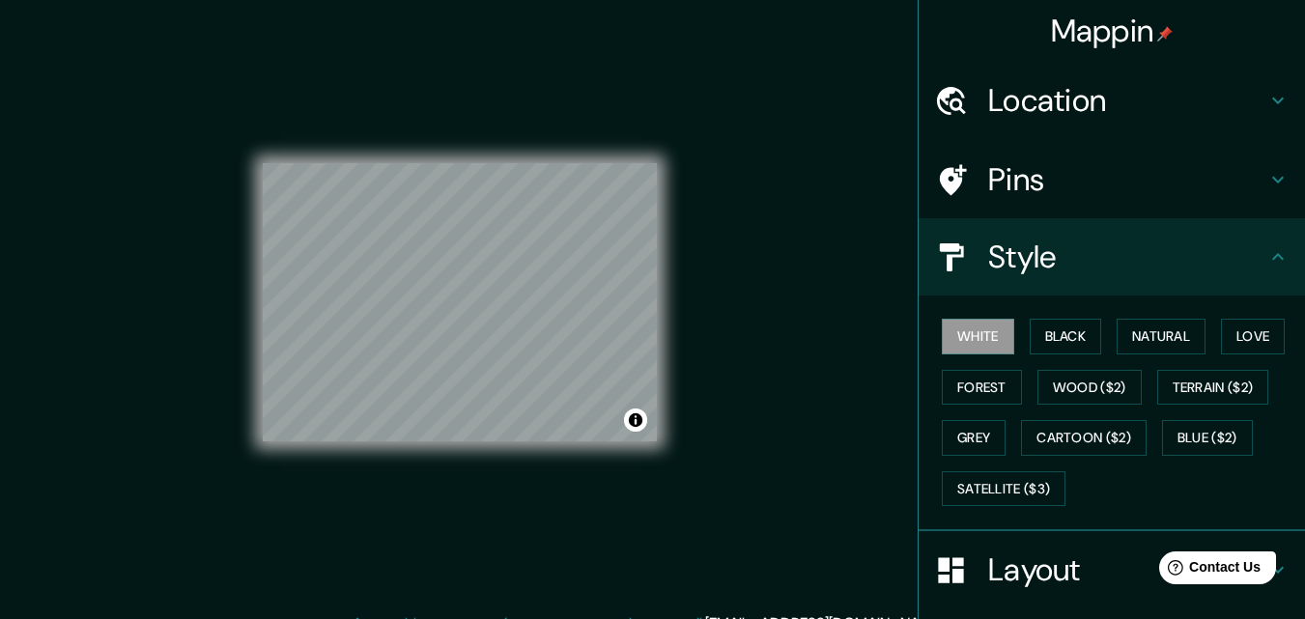
scroll to position [0, 0]
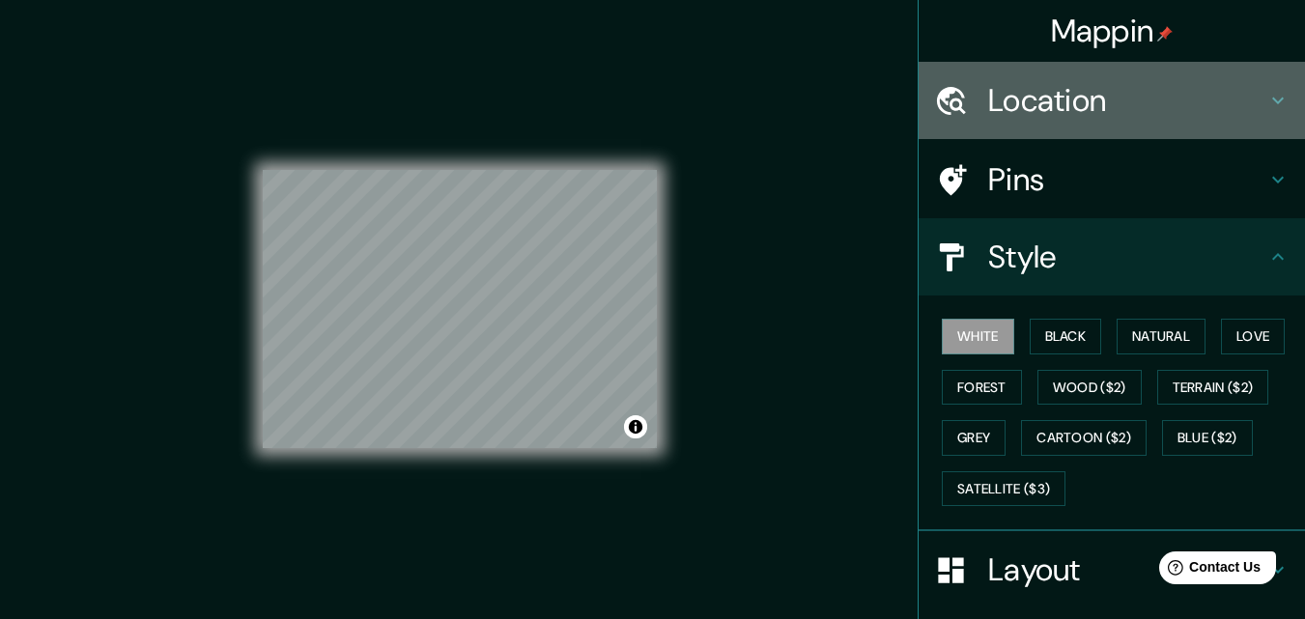
click at [1141, 106] on h4 "Location" at bounding box center [1127, 100] width 278 height 39
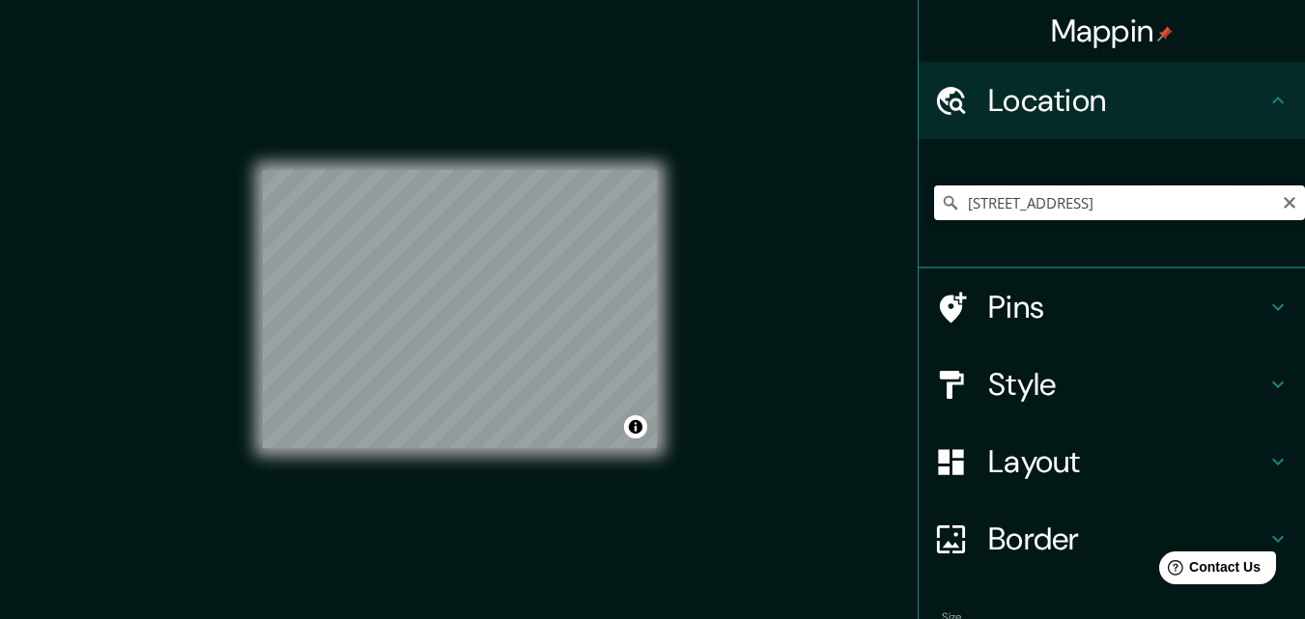
click at [1097, 189] on input "[STREET_ADDRESS]" at bounding box center [1119, 202] width 371 height 35
click at [1282, 204] on icon "Clear" at bounding box center [1289, 202] width 15 height 15
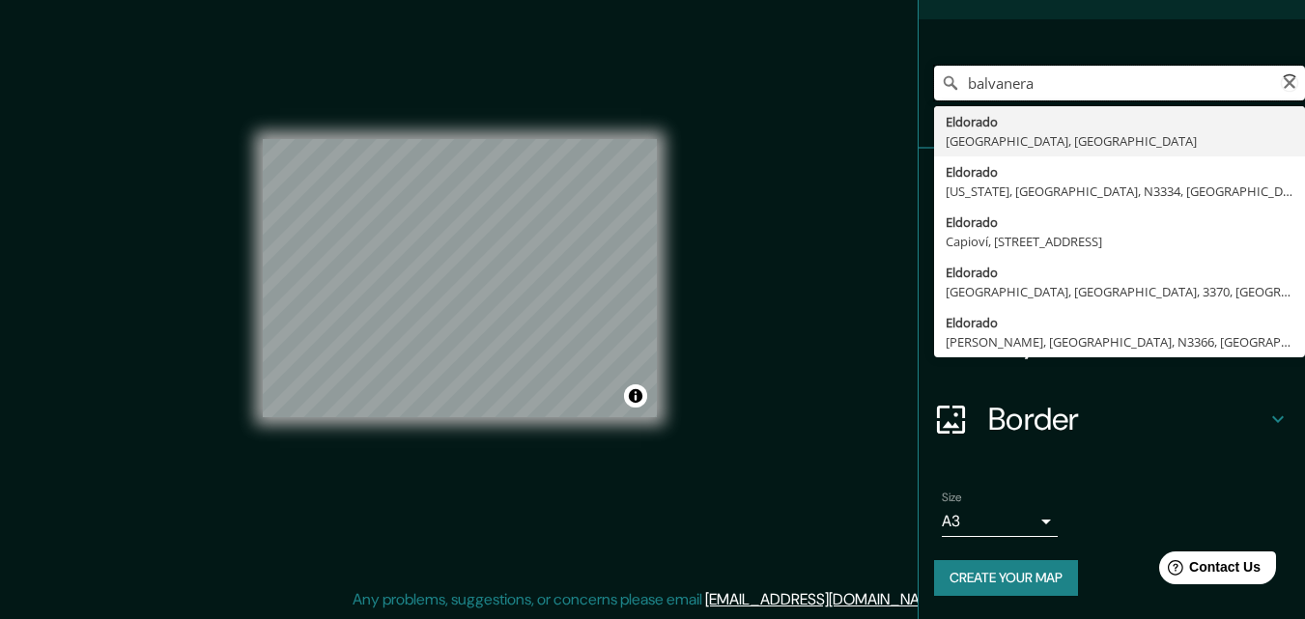
scroll to position [120, 0]
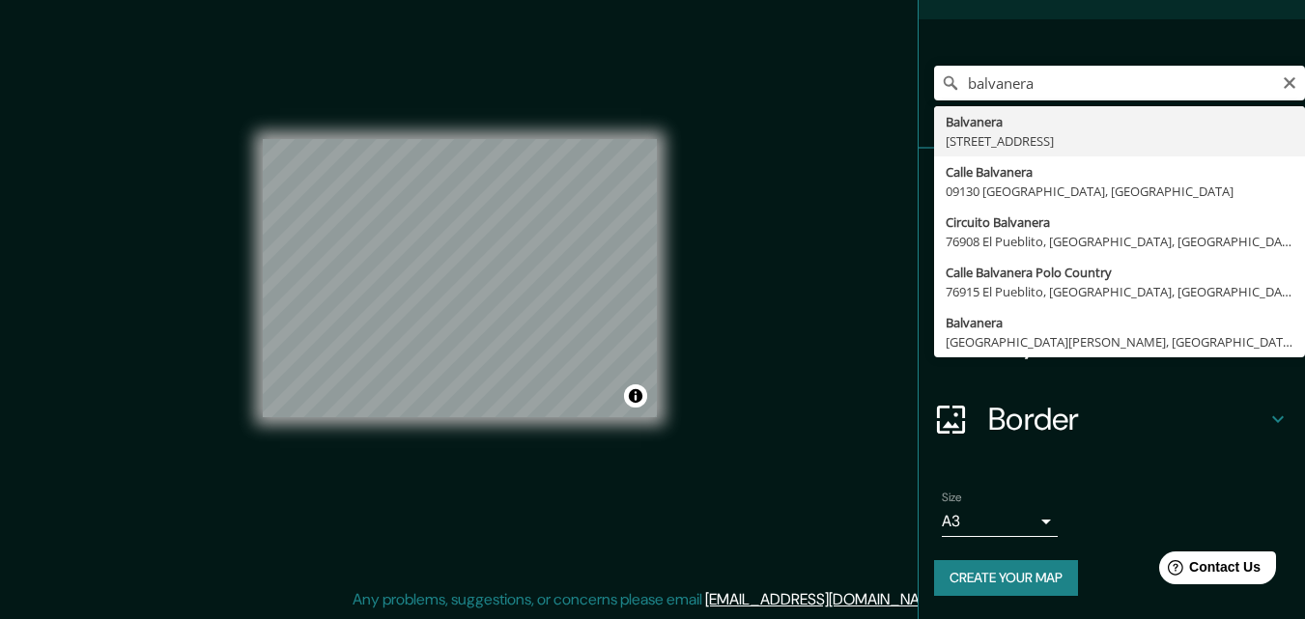
type input "[STREET_ADDRESS]"
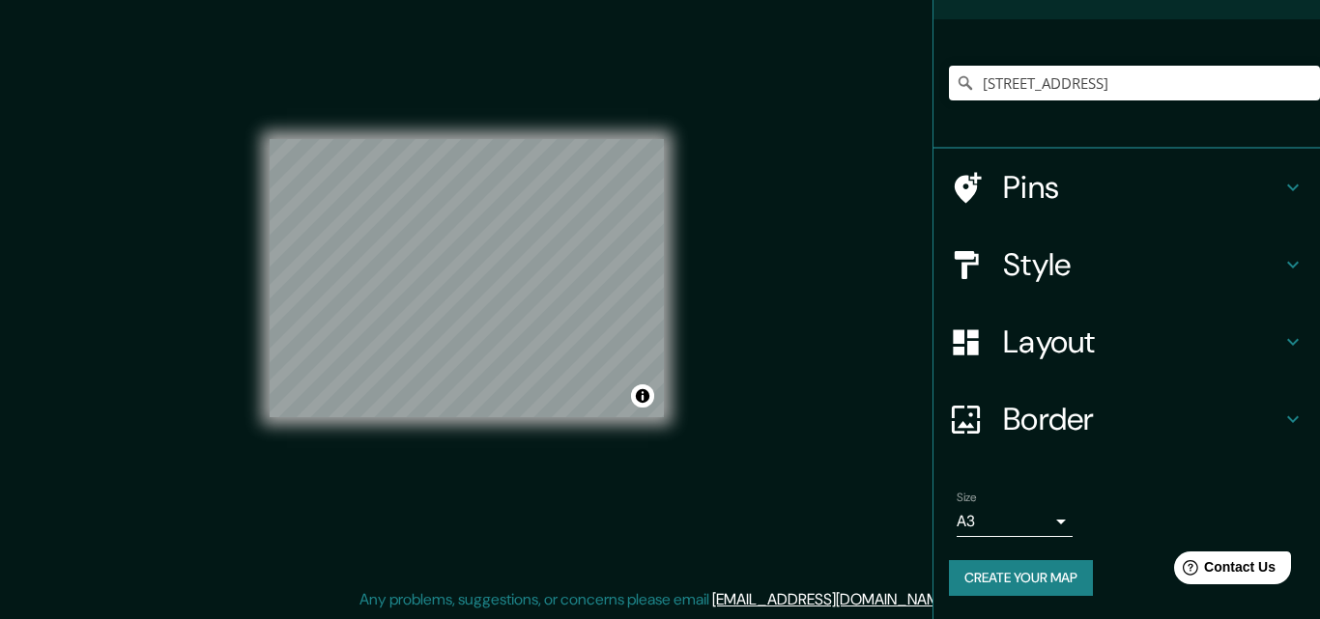
click at [1006, 516] on body "Mappin Location Balvanera, C1193, Comuna 3, Buenos Aires, Argentina Pins Style …" at bounding box center [660, 278] width 1320 height 619
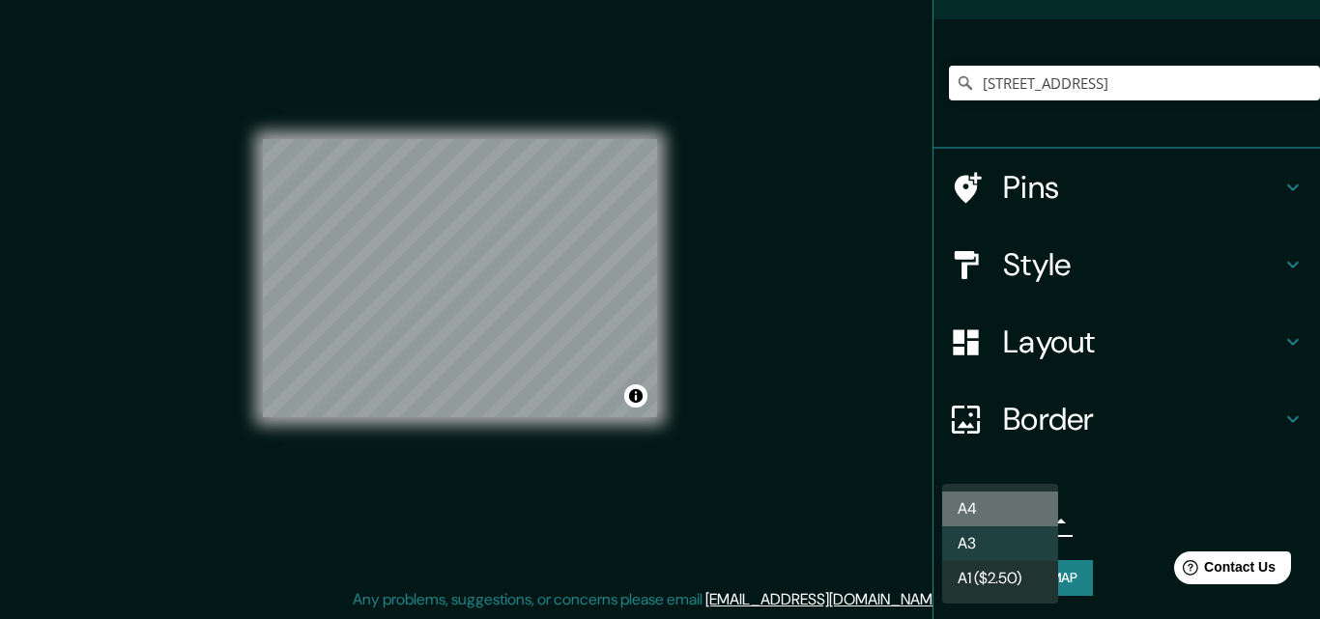
click at [1008, 503] on li "A4" at bounding box center [1000, 509] width 116 height 35
type input "single"
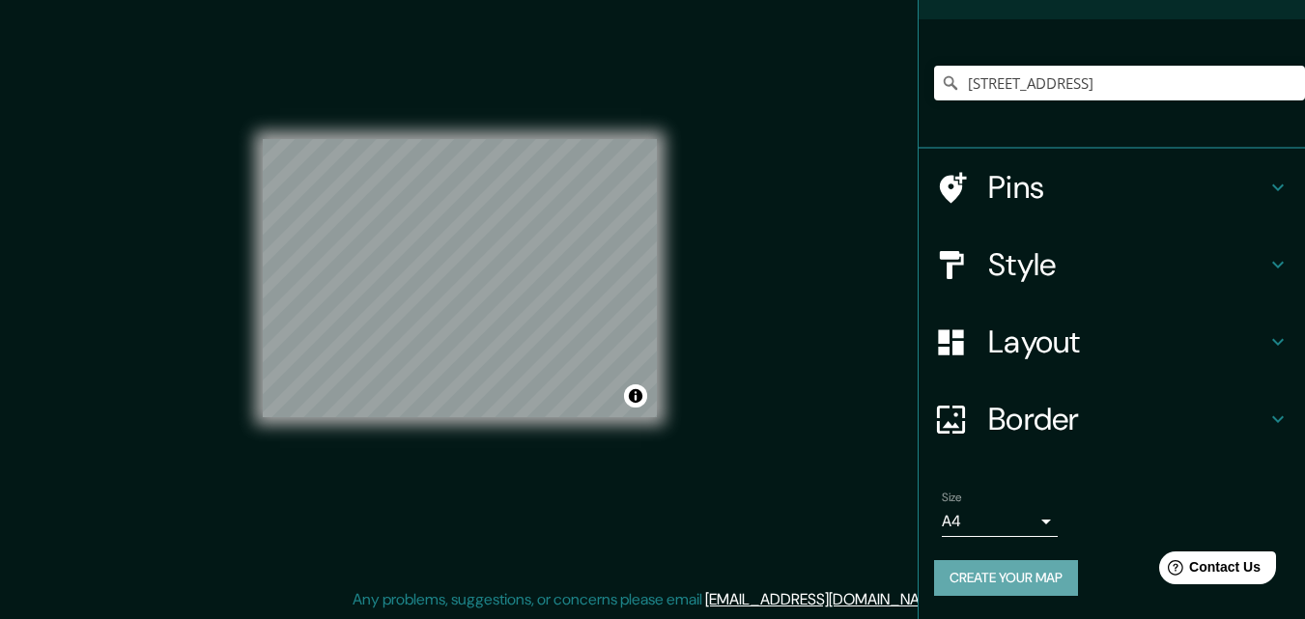
click at [997, 568] on button "Create your map" at bounding box center [1006, 578] width 144 height 36
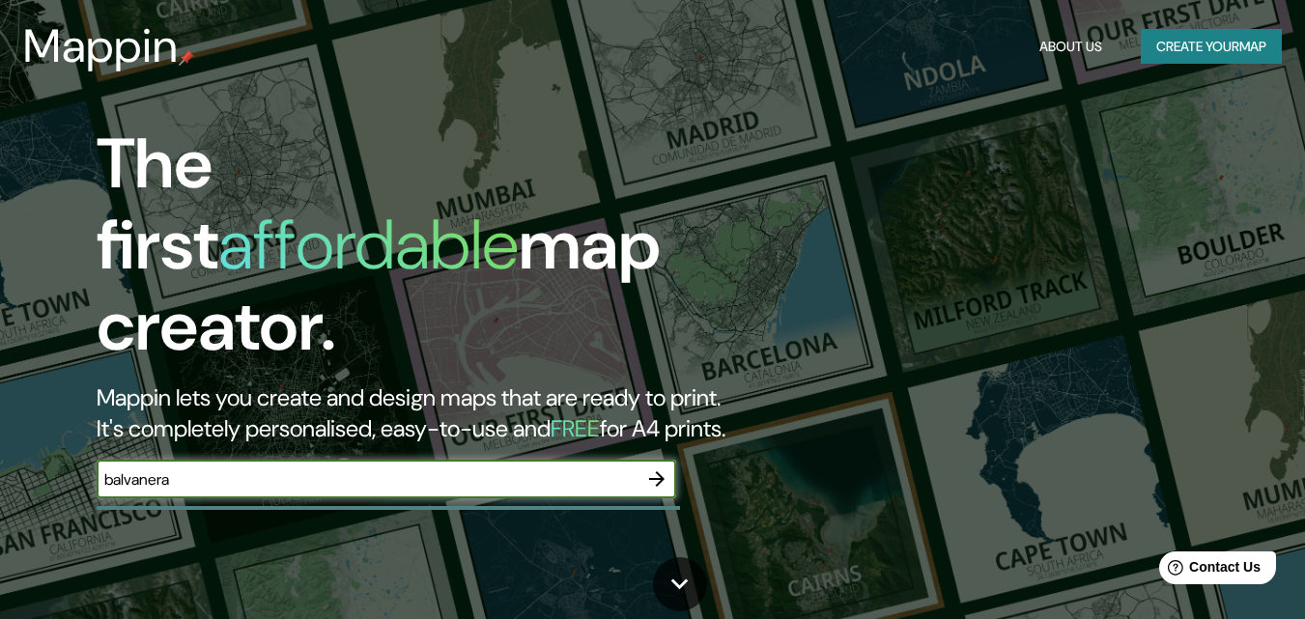
type input "balvanera"
click at [655, 468] on icon "button" at bounding box center [656, 479] width 23 height 23
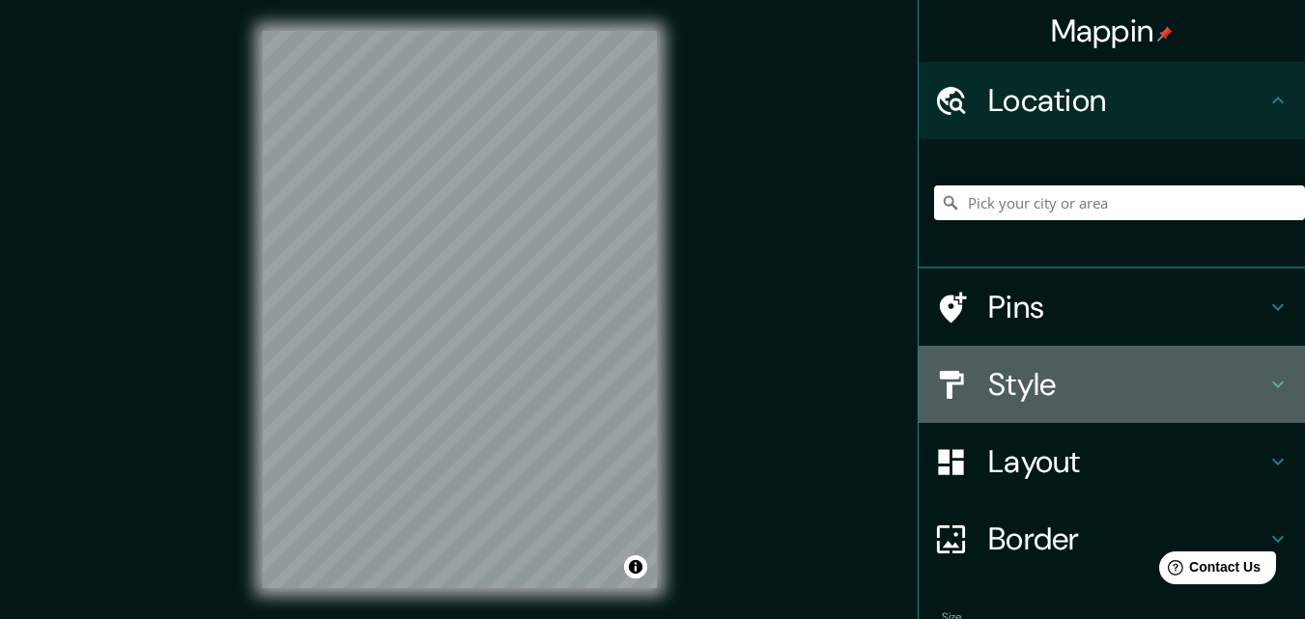
click at [1220, 394] on h4 "Style" at bounding box center [1127, 384] width 278 height 39
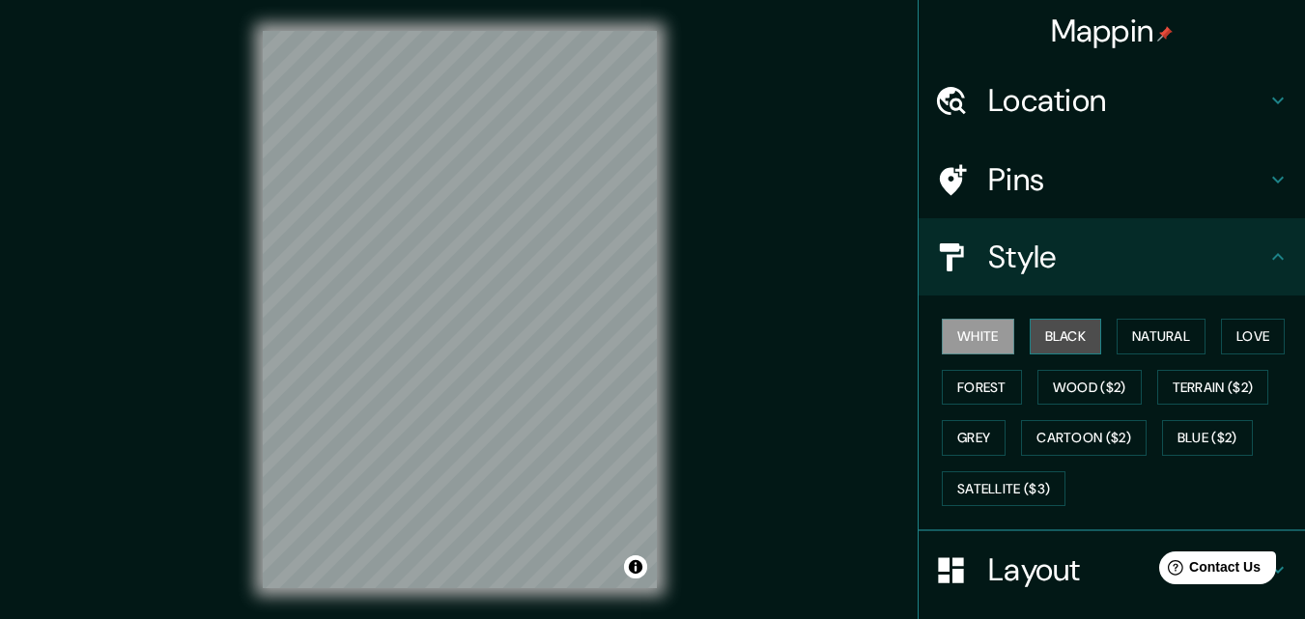
click at [1048, 345] on button "Black" at bounding box center [1066, 337] width 72 height 36
click at [1168, 356] on div "White Black Natural Love Forest Wood ($2) Terrain ($2) Grey Cartoon ($2) Blue (…" at bounding box center [1119, 412] width 371 height 203
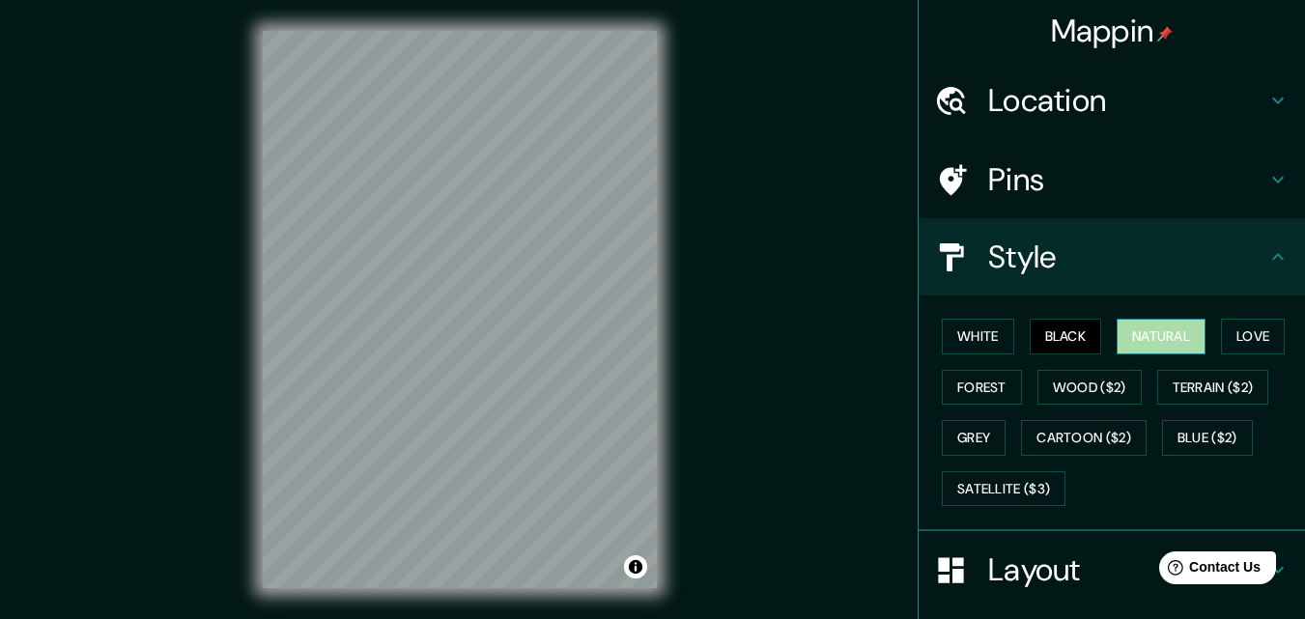
click at [1167, 346] on button "Natural" at bounding box center [1161, 337] width 89 height 36
click at [1258, 338] on button "Love" at bounding box center [1253, 337] width 64 height 36
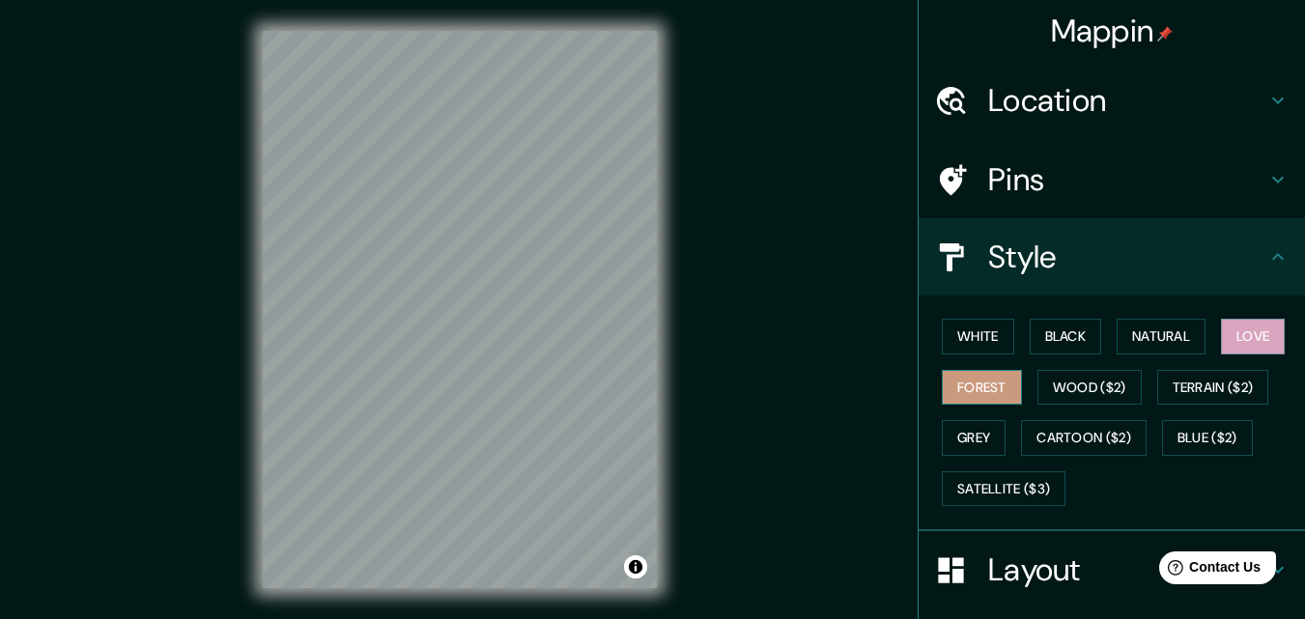
click at [989, 384] on button "Forest" at bounding box center [982, 388] width 80 height 36
click at [1059, 382] on button "Wood ($2)" at bounding box center [1090, 388] width 104 height 36
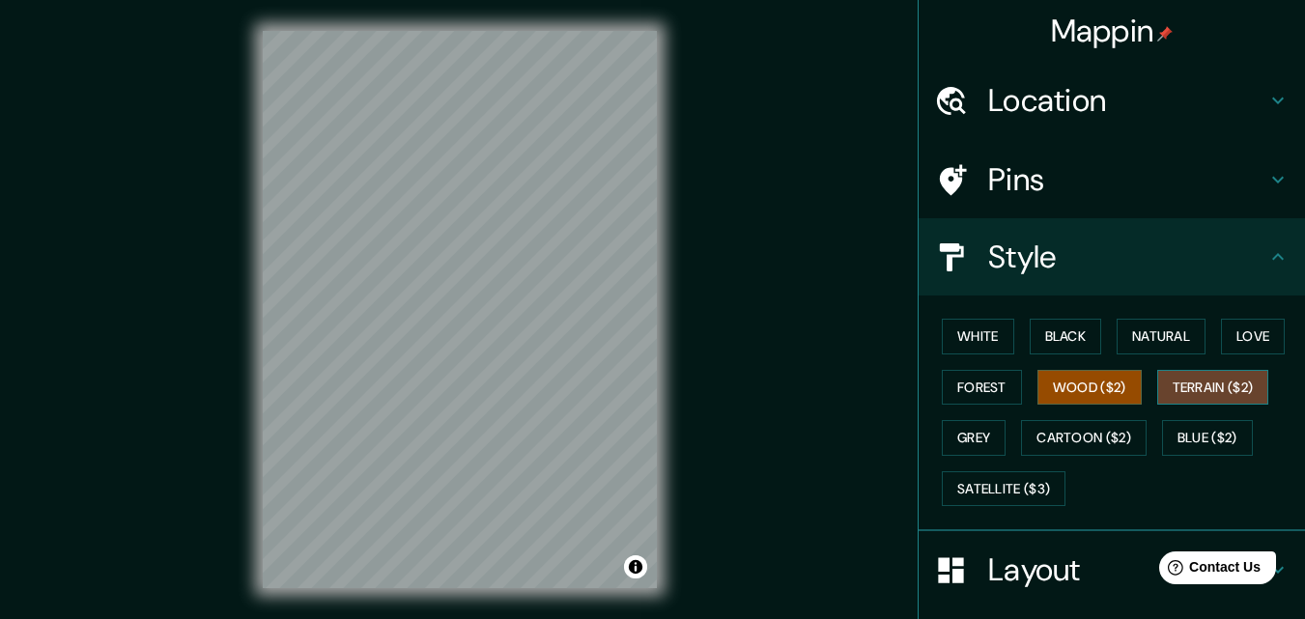
click at [1180, 394] on button "Terrain ($2)" at bounding box center [1213, 388] width 112 height 36
click at [974, 428] on button "Grey" at bounding box center [974, 438] width 64 height 36
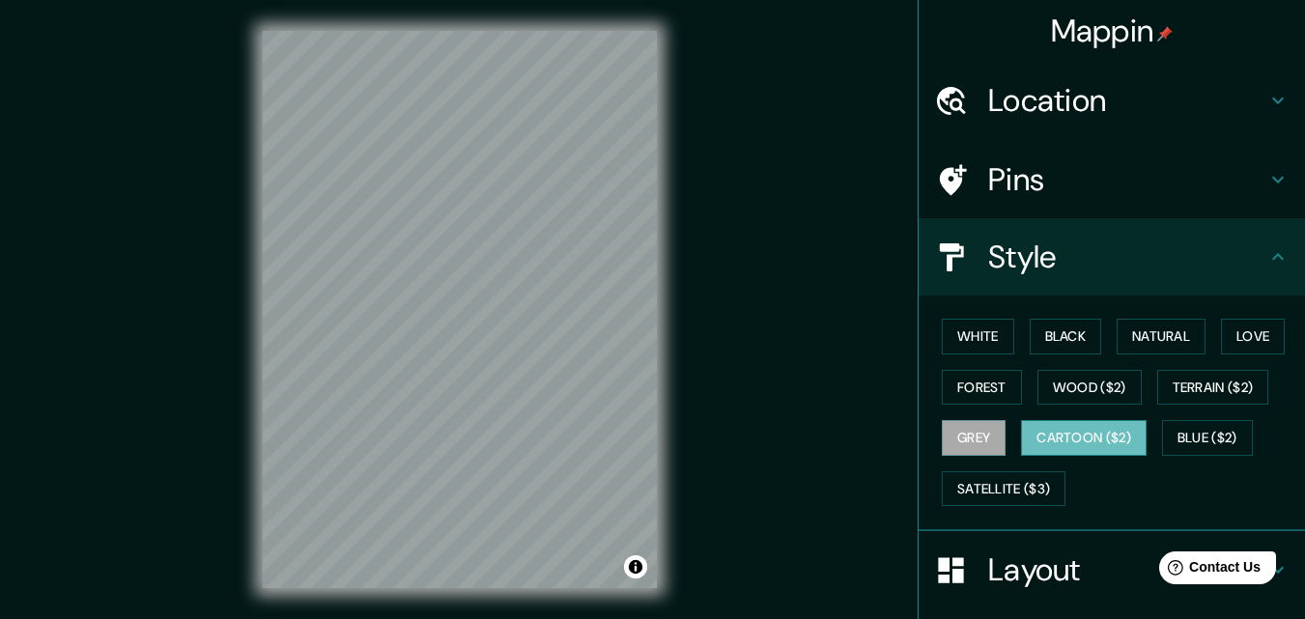
click at [1036, 438] on button "Cartoon ($2)" at bounding box center [1084, 438] width 126 height 36
click at [999, 481] on button "Satellite ($3)" at bounding box center [1004, 489] width 124 height 36
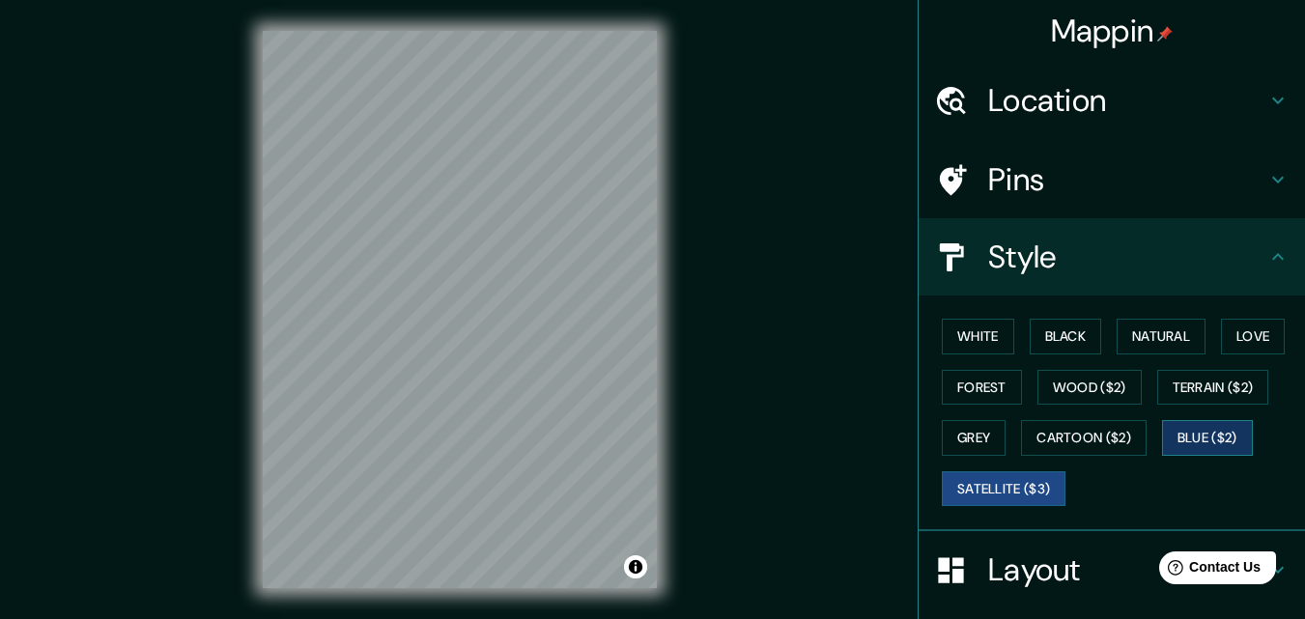
click at [1166, 443] on button "Blue ($2)" at bounding box center [1207, 438] width 91 height 36
click at [1064, 324] on button "Black" at bounding box center [1066, 337] width 72 height 36
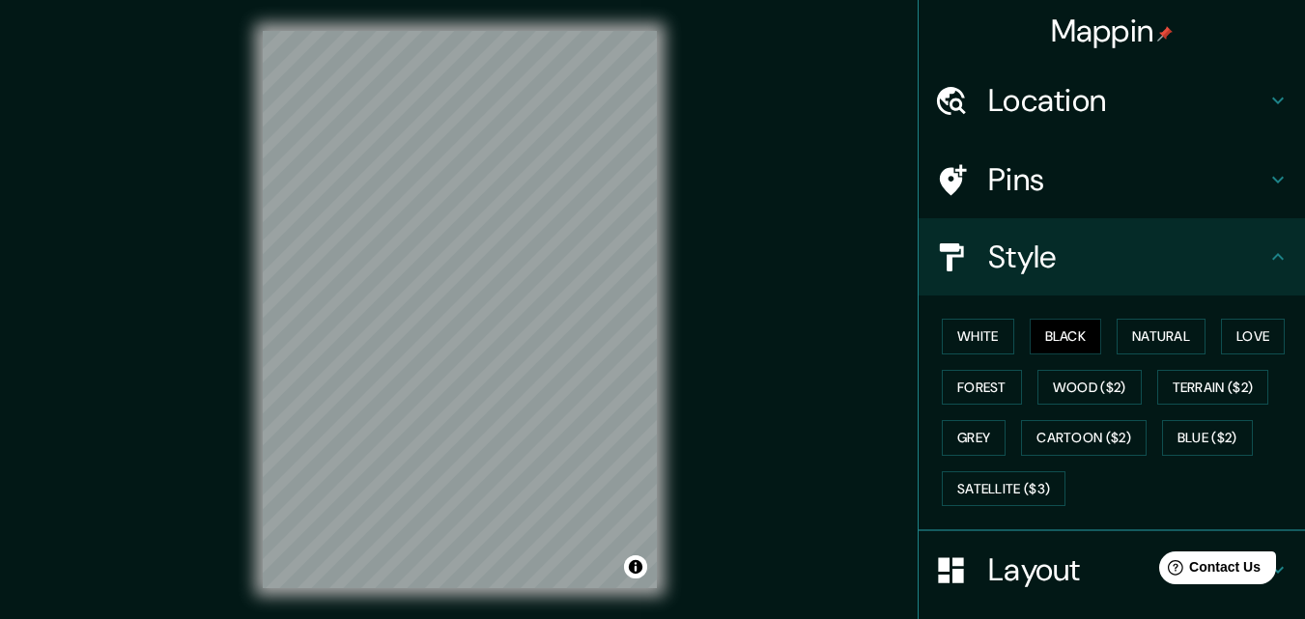
scroll to position [31, 0]
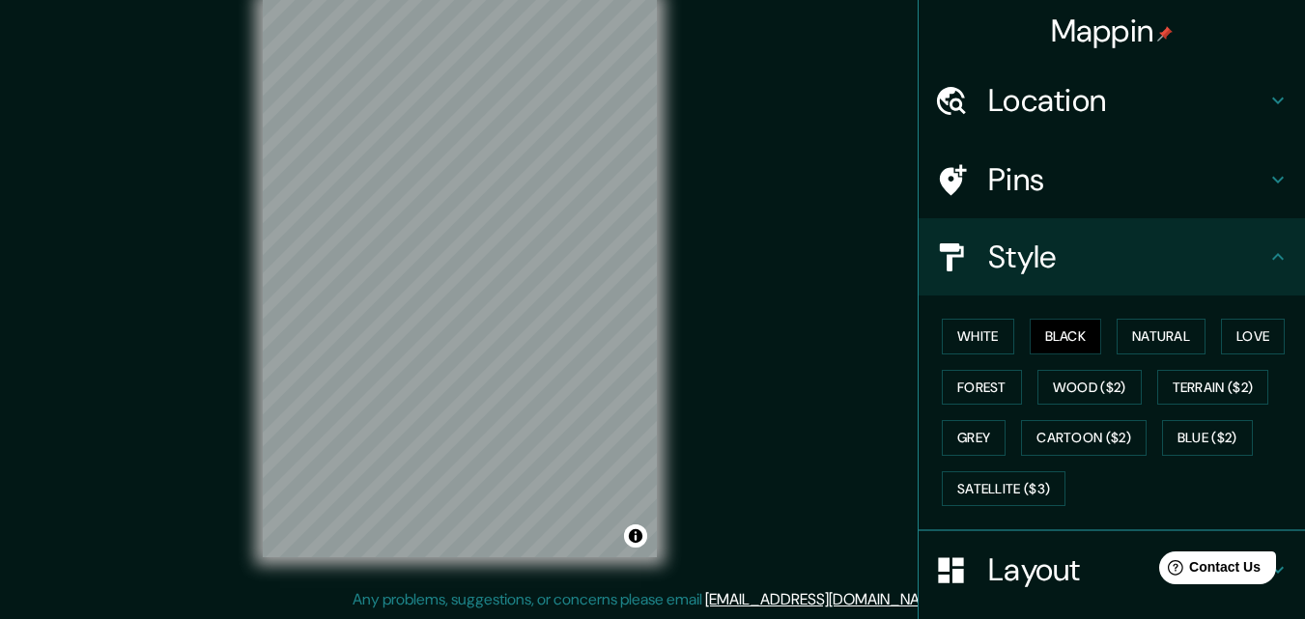
click at [1114, 80] on div "Location" at bounding box center [1112, 100] width 386 height 77
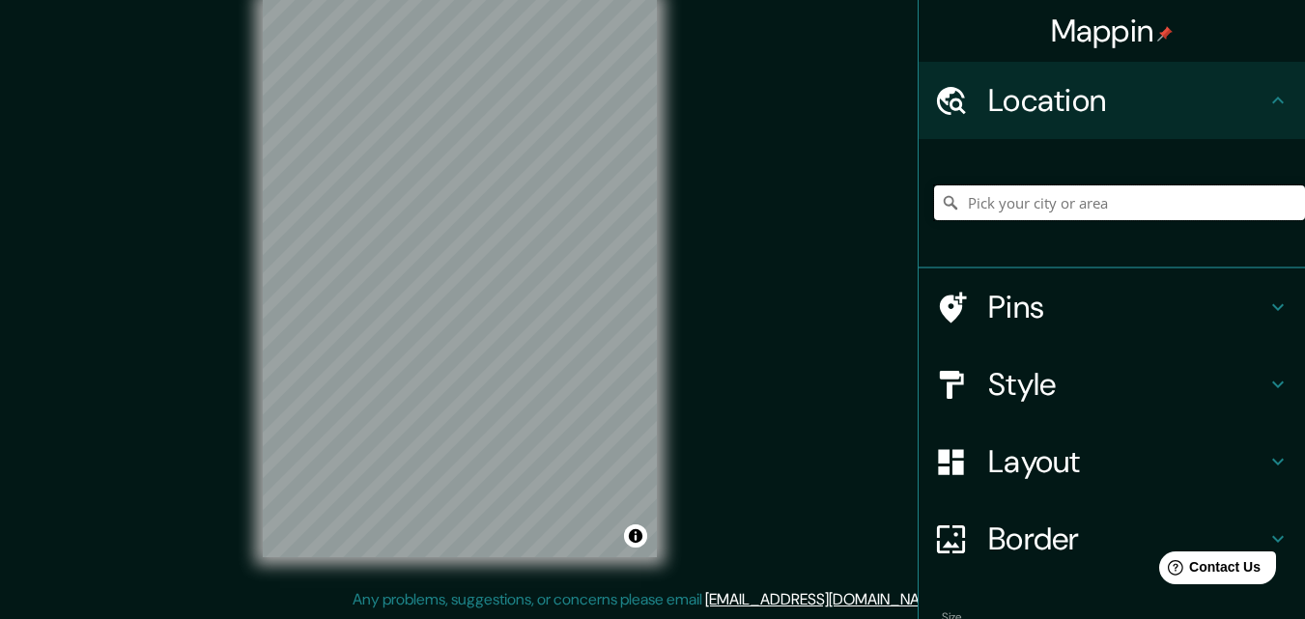
click at [990, 203] on input "Pick your city or area" at bounding box center [1119, 202] width 371 height 35
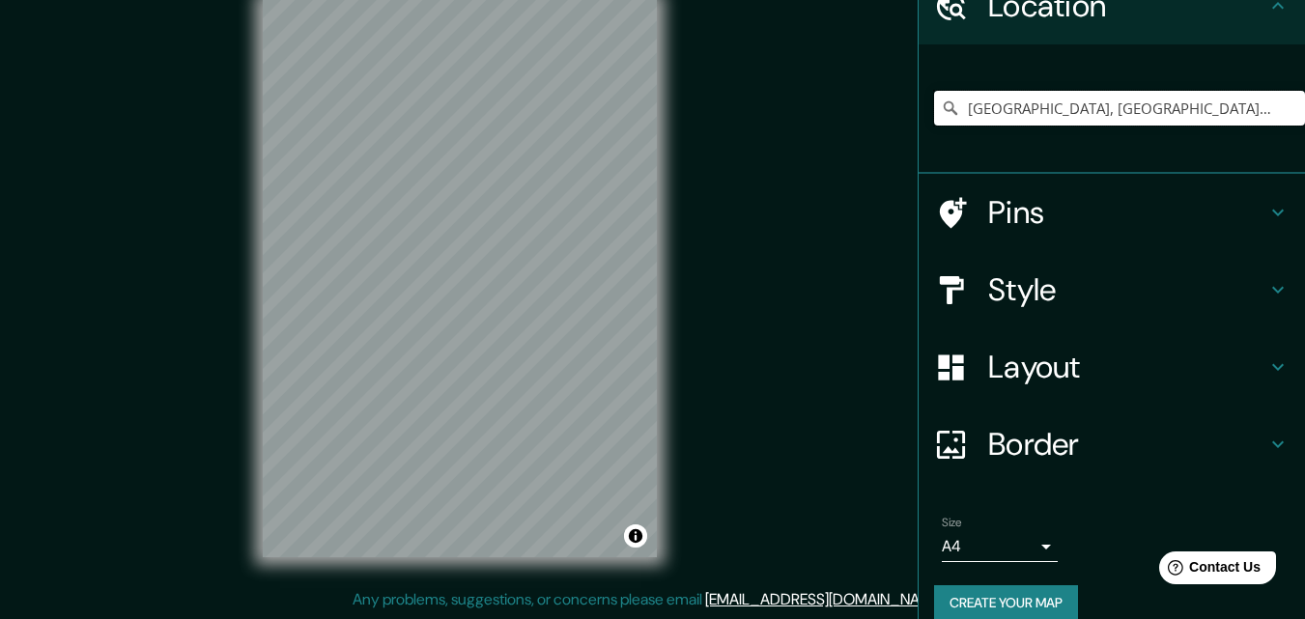
scroll to position [120, 0]
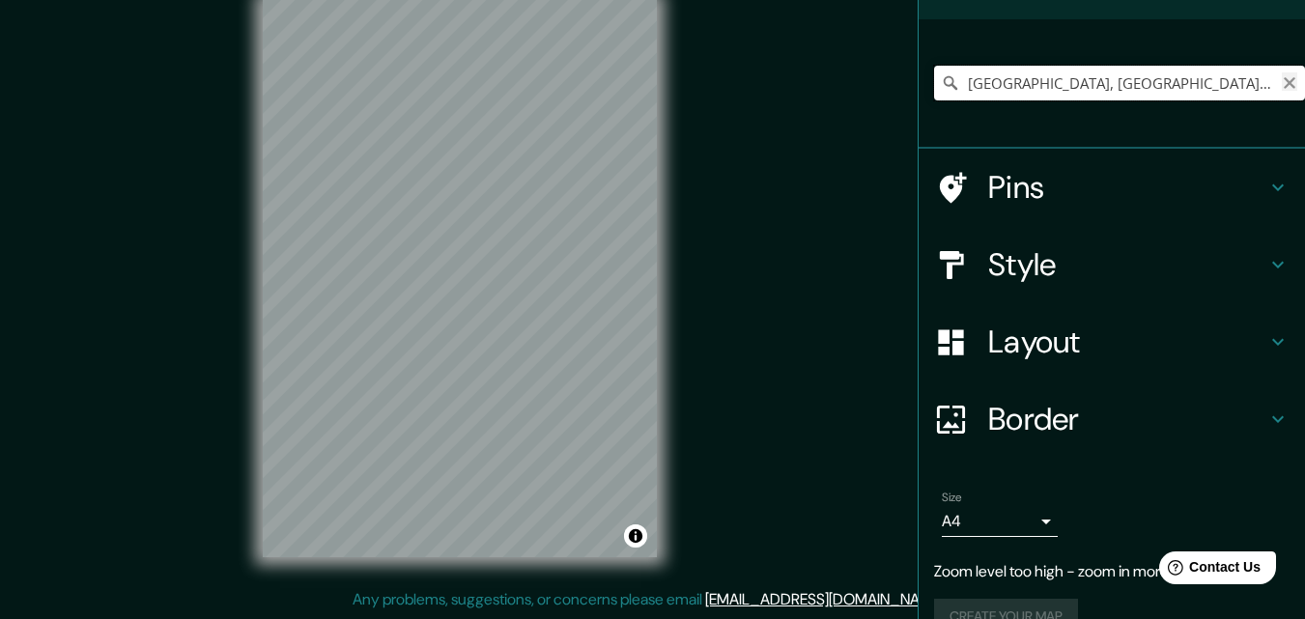
type input "[GEOGRAPHIC_DATA], [GEOGRAPHIC_DATA], [GEOGRAPHIC_DATA]"
drag, startPoint x: 1277, startPoint y: 88, endPoint x: 1262, endPoint y: 86, distance: 15.6
click at [1282, 86] on icon "Clear" at bounding box center [1289, 82] width 15 height 15
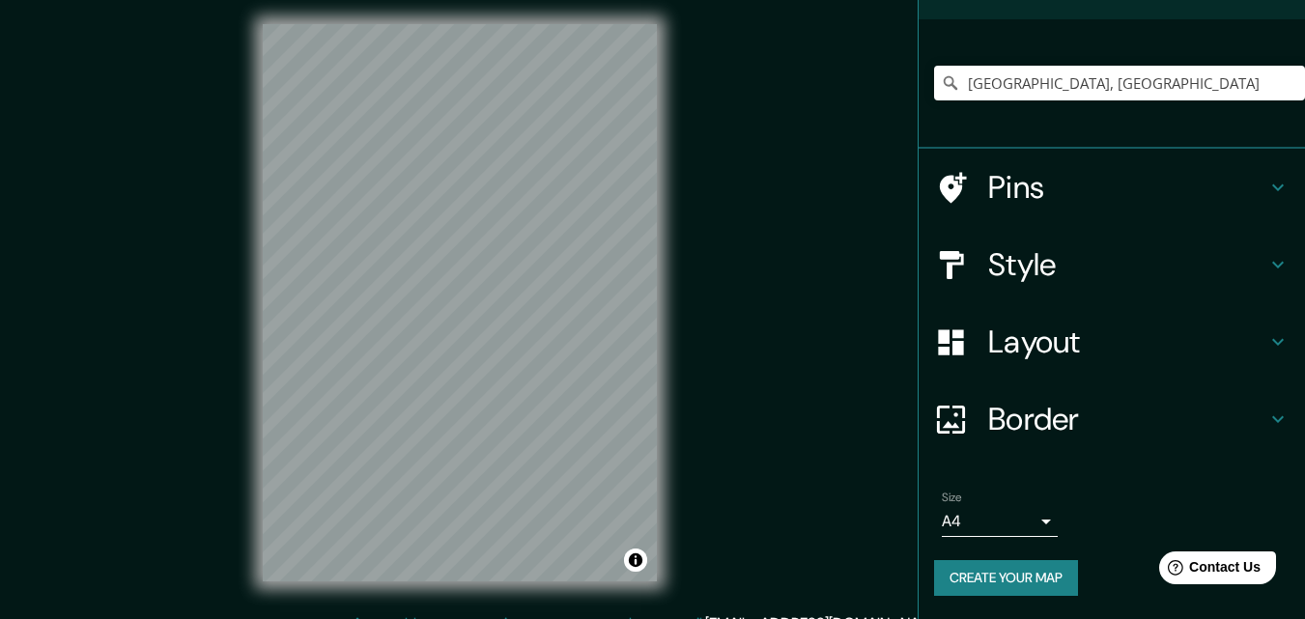
scroll to position [0, 0]
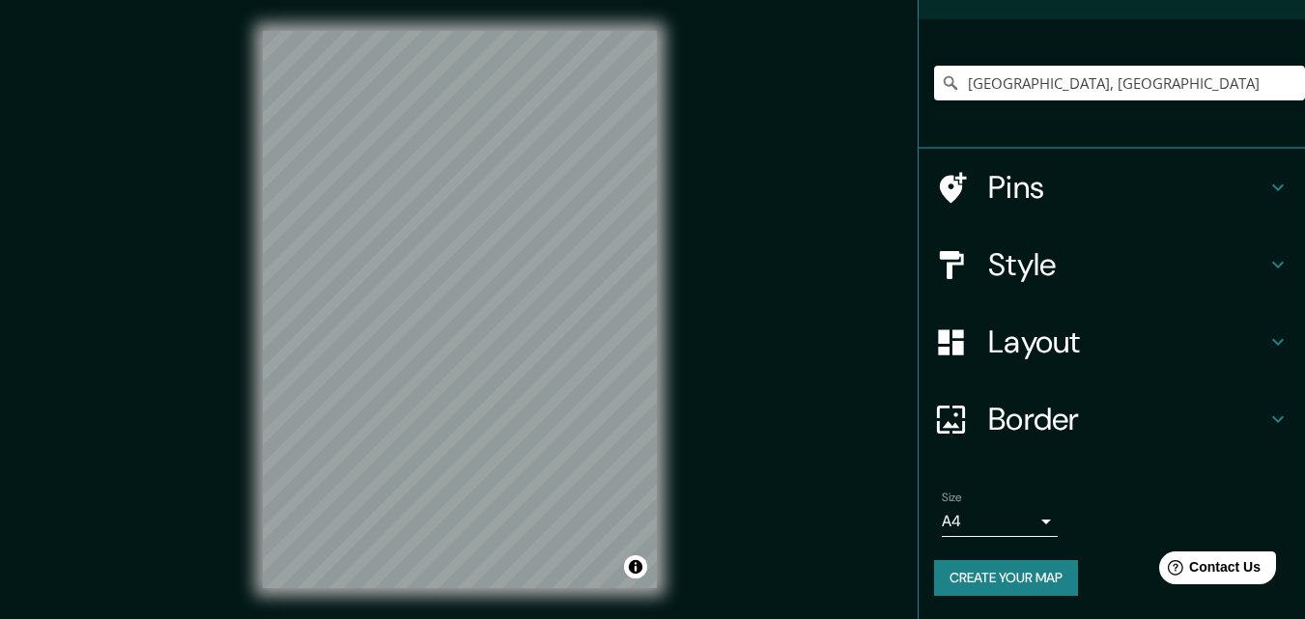
click at [1079, 62] on div "[GEOGRAPHIC_DATA], [GEOGRAPHIC_DATA]" at bounding box center [1119, 83] width 371 height 97
drag, startPoint x: 1127, startPoint y: 86, endPoint x: 671, endPoint y: 86, distance: 456.0
click at [671, 86] on div "Mappin Location [GEOGRAPHIC_DATA], [GEOGRAPHIC_DATA] Pins Style Layout Border C…" at bounding box center [652, 325] width 1305 height 650
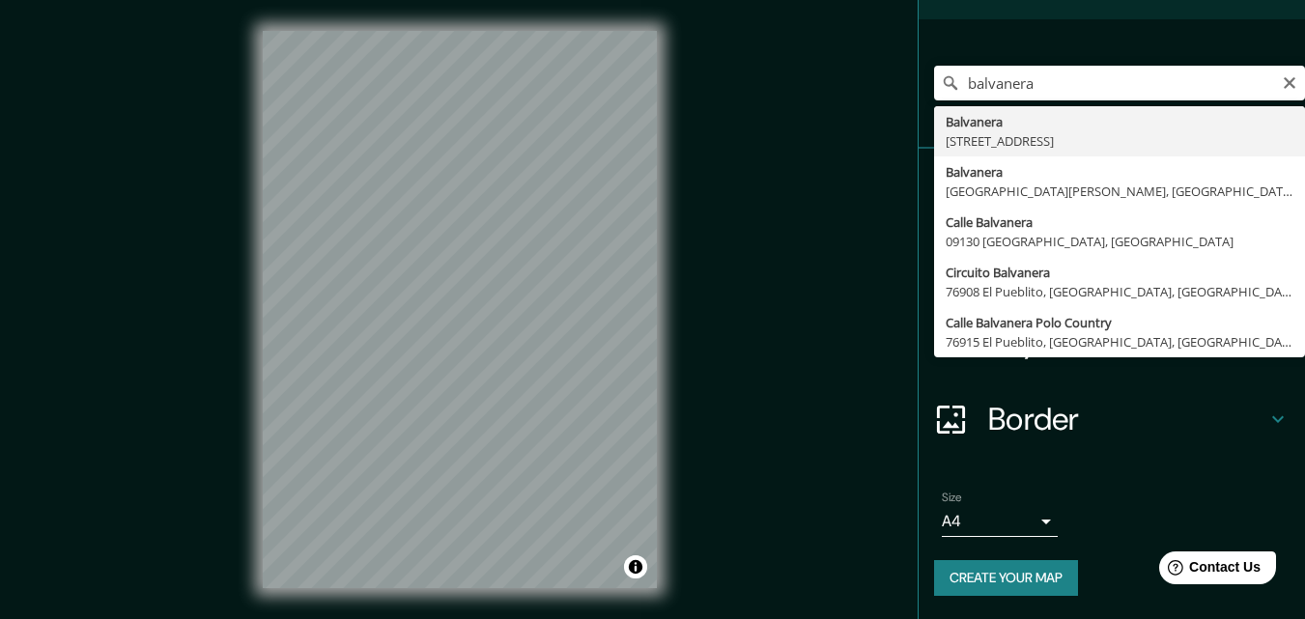
type input "[STREET_ADDRESS]"
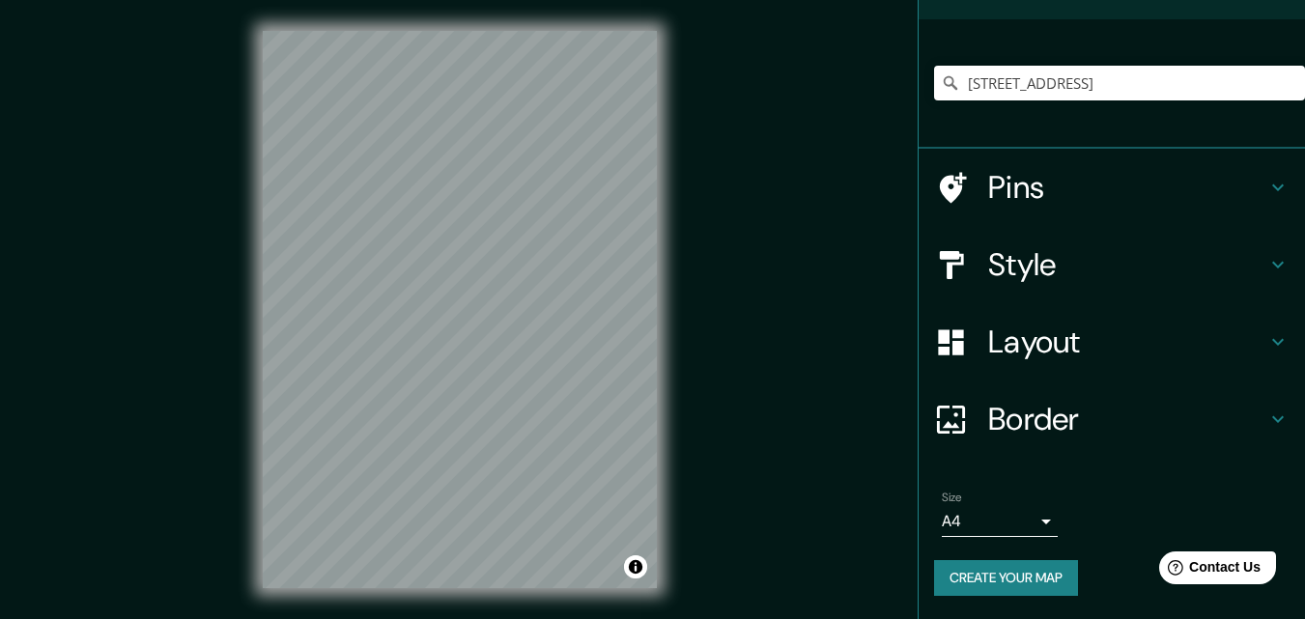
click at [860, 348] on div "Mappin Location [STREET_ADDRESS] Pins Style Layout Border Choose a border. Hint…" at bounding box center [652, 325] width 1305 height 650
click at [782, 427] on div "Mappin Location [STREET_ADDRESS] Pins Style Layout Border Choose a border. Hint…" at bounding box center [652, 325] width 1305 height 650
click at [1154, 344] on h4 "Layout" at bounding box center [1127, 342] width 278 height 39
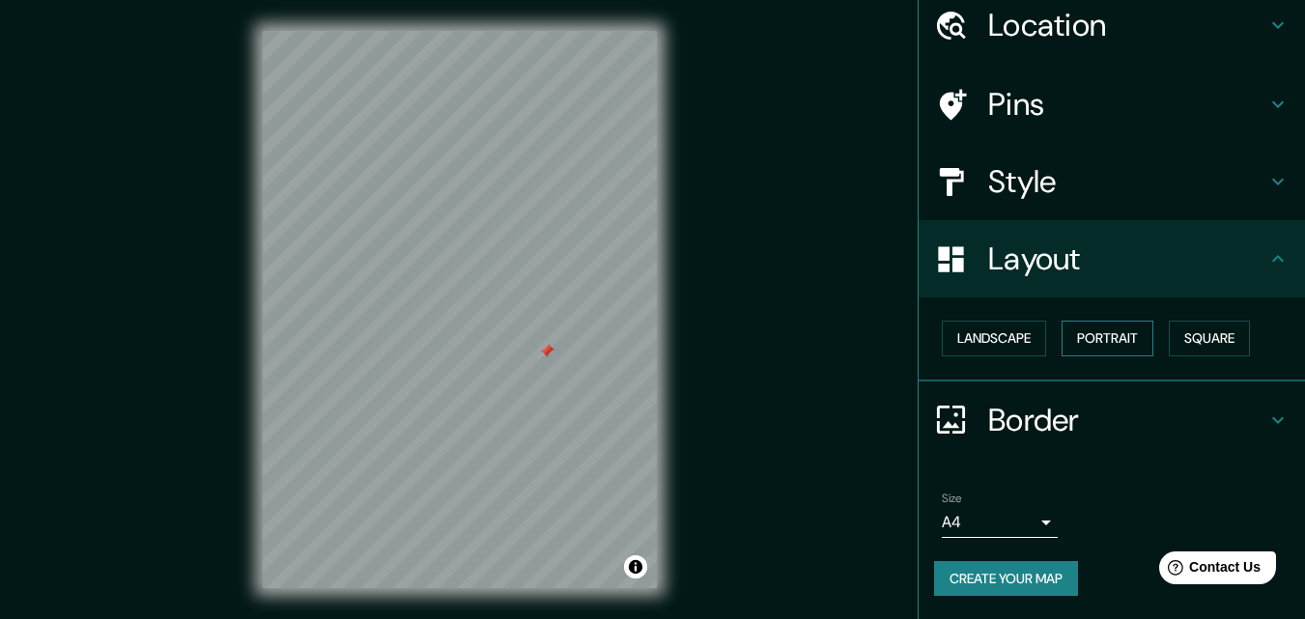
scroll to position [75, 0]
click at [1121, 334] on button "Portrait" at bounding box center [1108, 339] width 92 height 36
click at [1025, 341] on button "Landscape" at bounding box center [994, 339] width 104 height 36
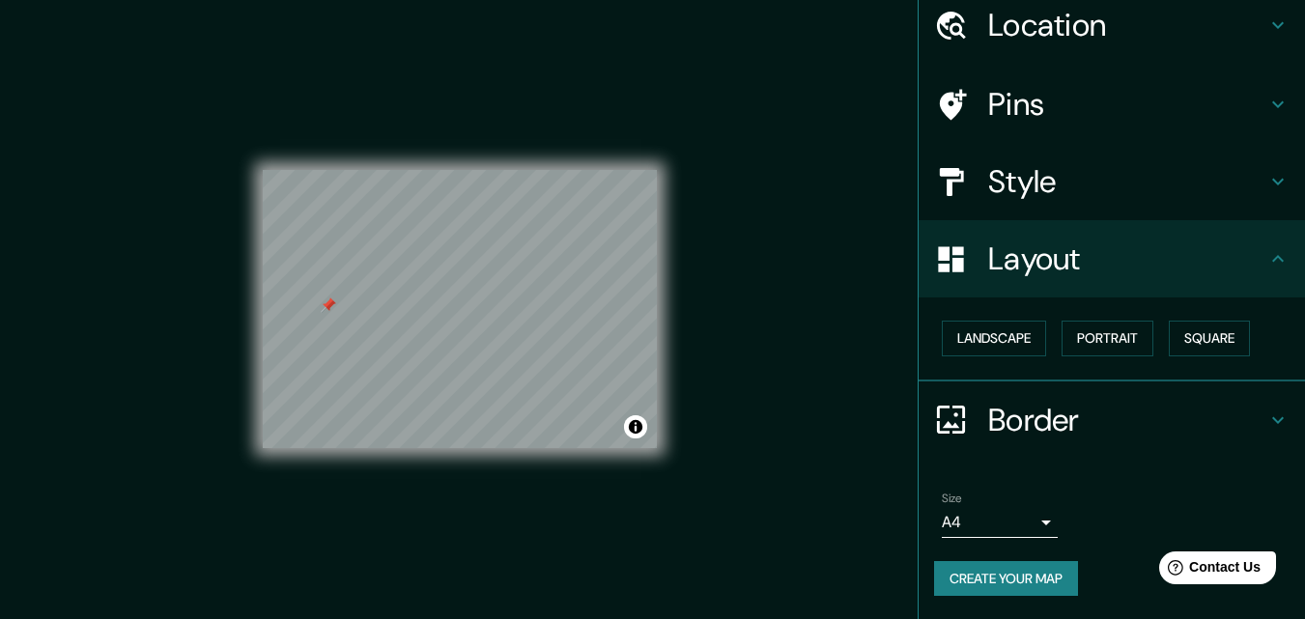
click at [1090, 177] on h4 "Style" at bounding box center [1127, 181] width 278 height 39
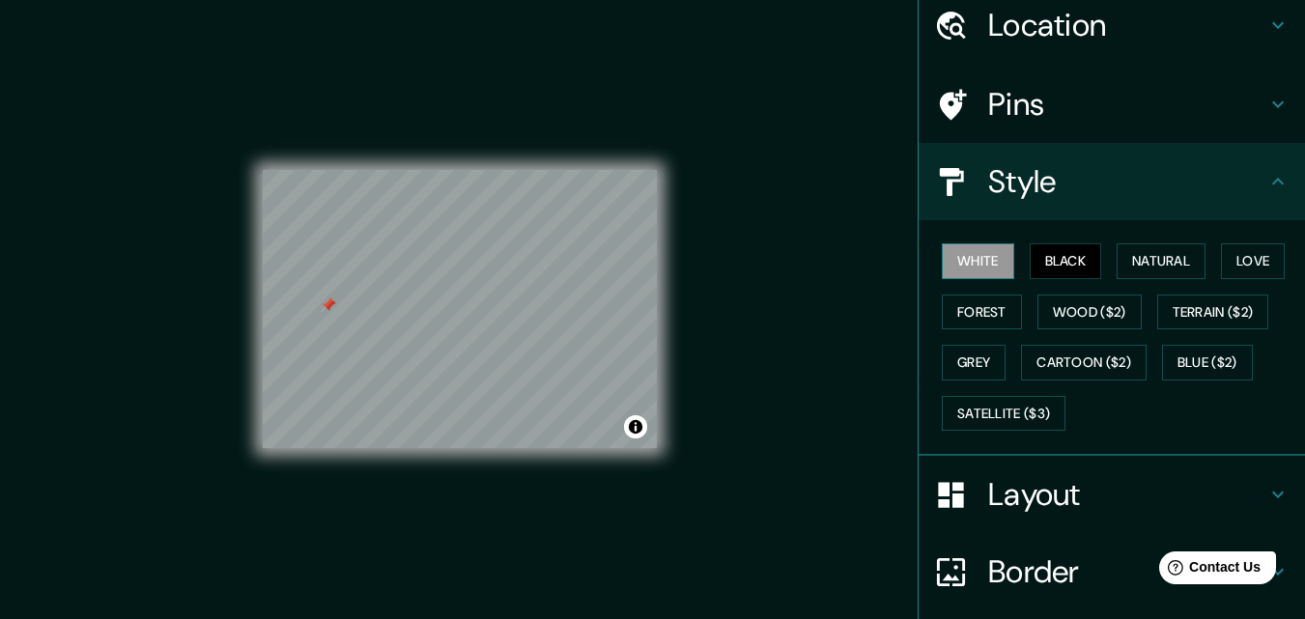
click at [950, 265] on button "White" at bounding box center [978, 261] width 72 height 36
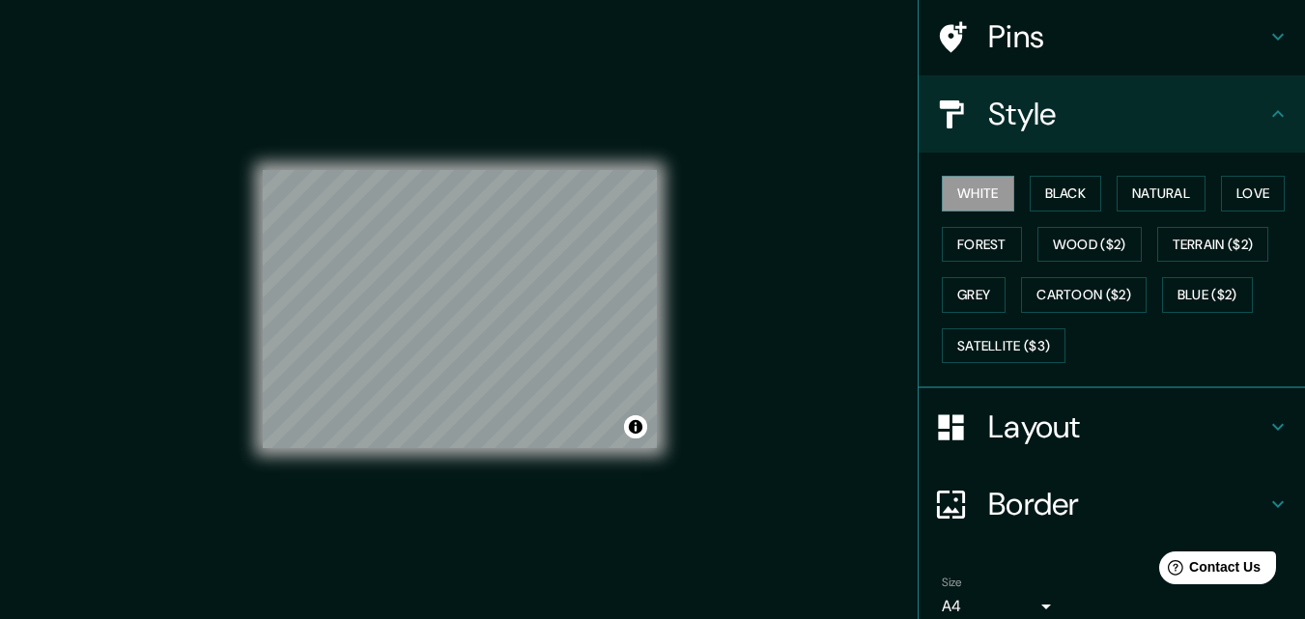
scroll to position [228, 0]
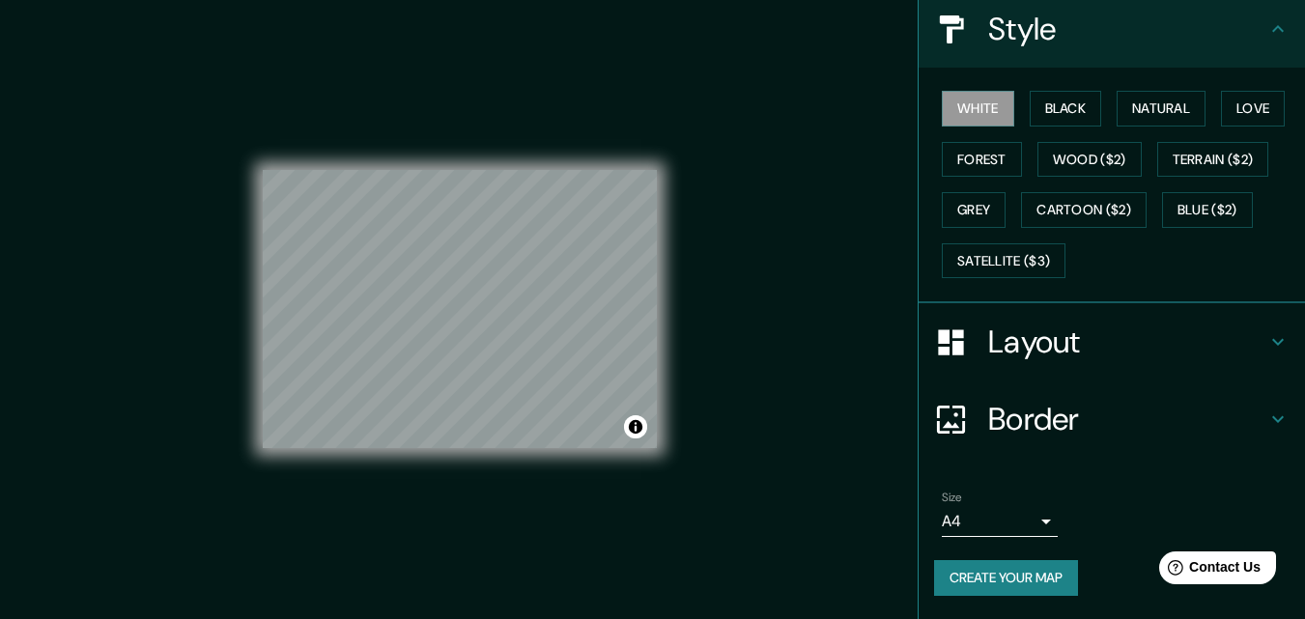
click at [1004, 562] on button "Create your map" at bounding box center [1006, 578] width 144 height 36
